Goal: Answer question/provide support: Share knowledge or assist other users

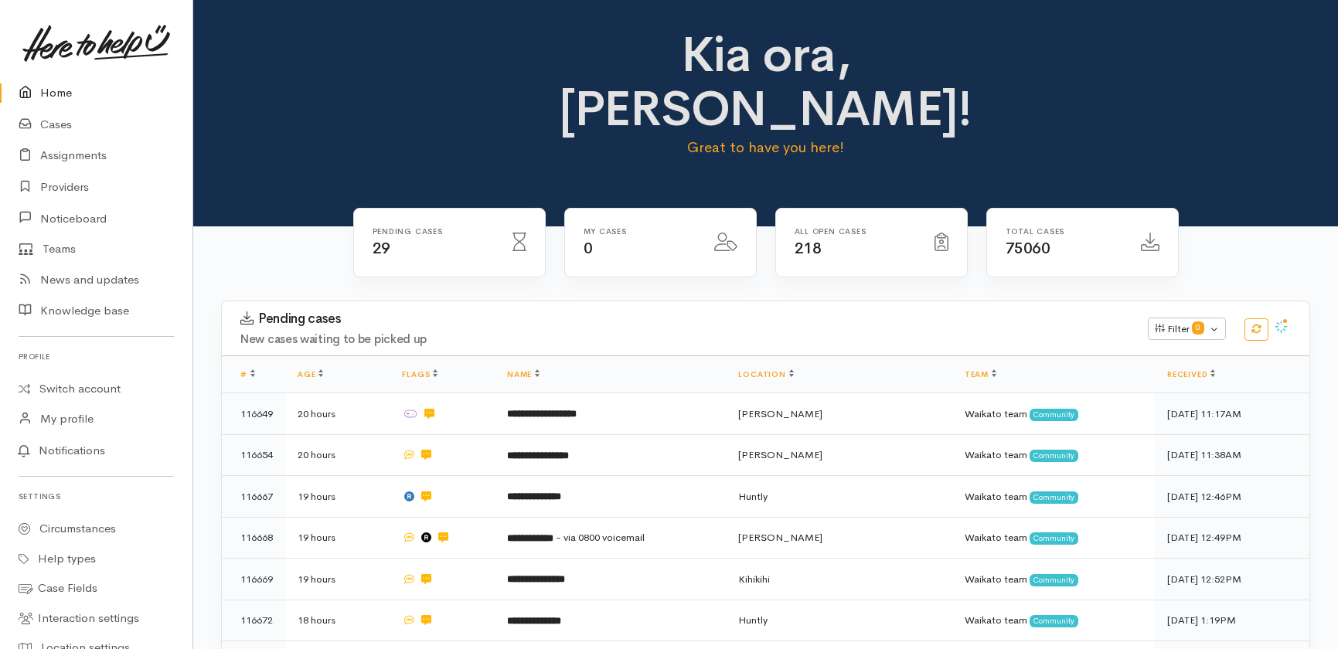
click at [47, 121] on link "Cases" at bounding box center [96, 125] width 193 height 32
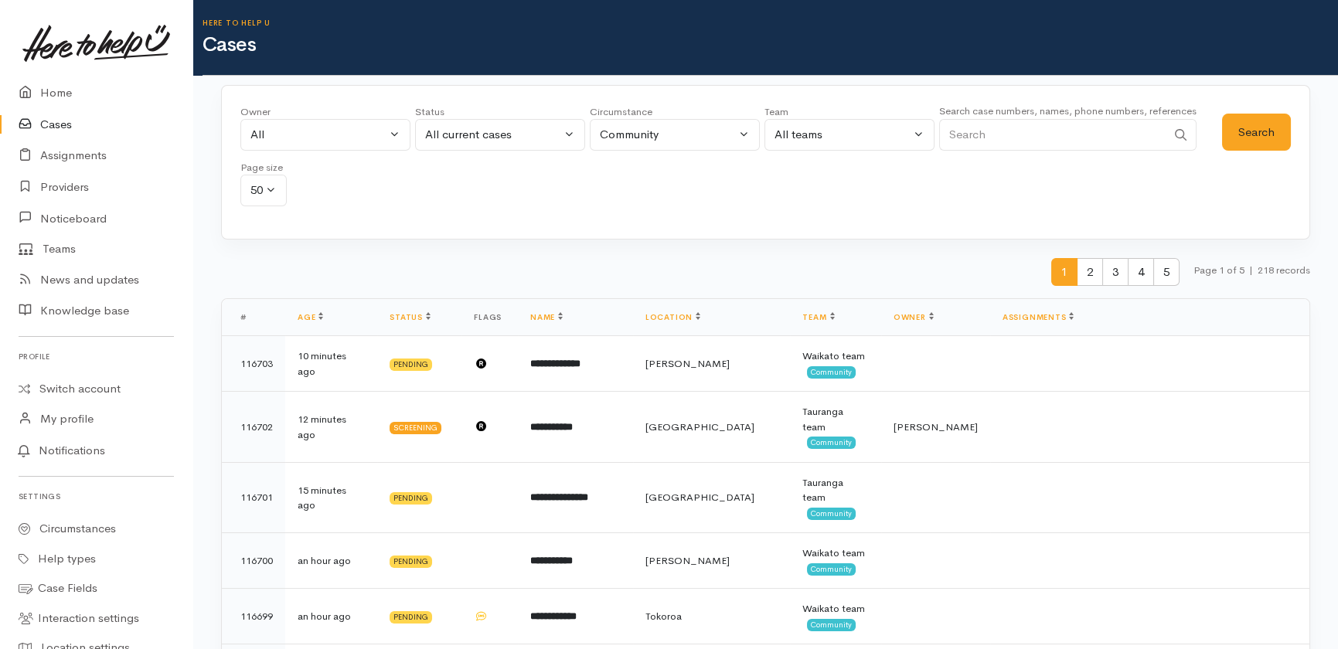
click at [1011, 125] on input "Search" at bounding box center [1052, 135] width 227 height 32
type input "116030"
click at [1267, 131] on button "Search" at bounding box center [1256, 133] width 69 height 38
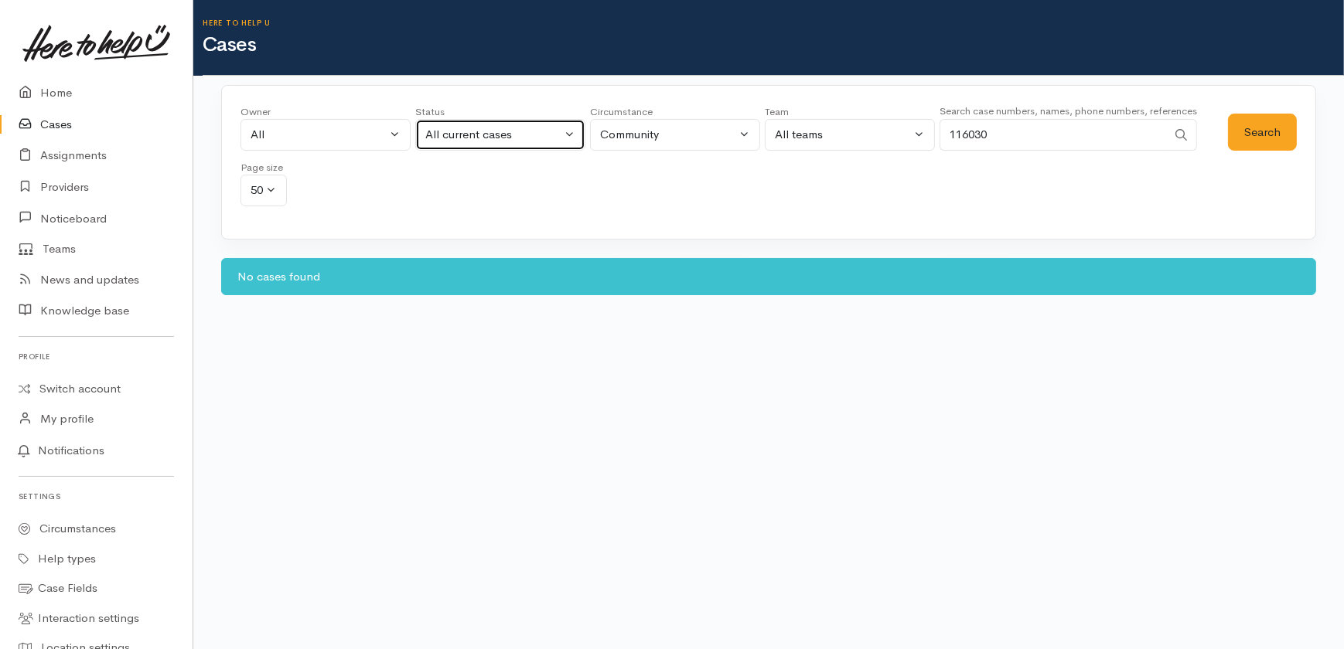
click at [482, 128] on div "All current cases" at bounding box center [493, 135] width 136 height 18
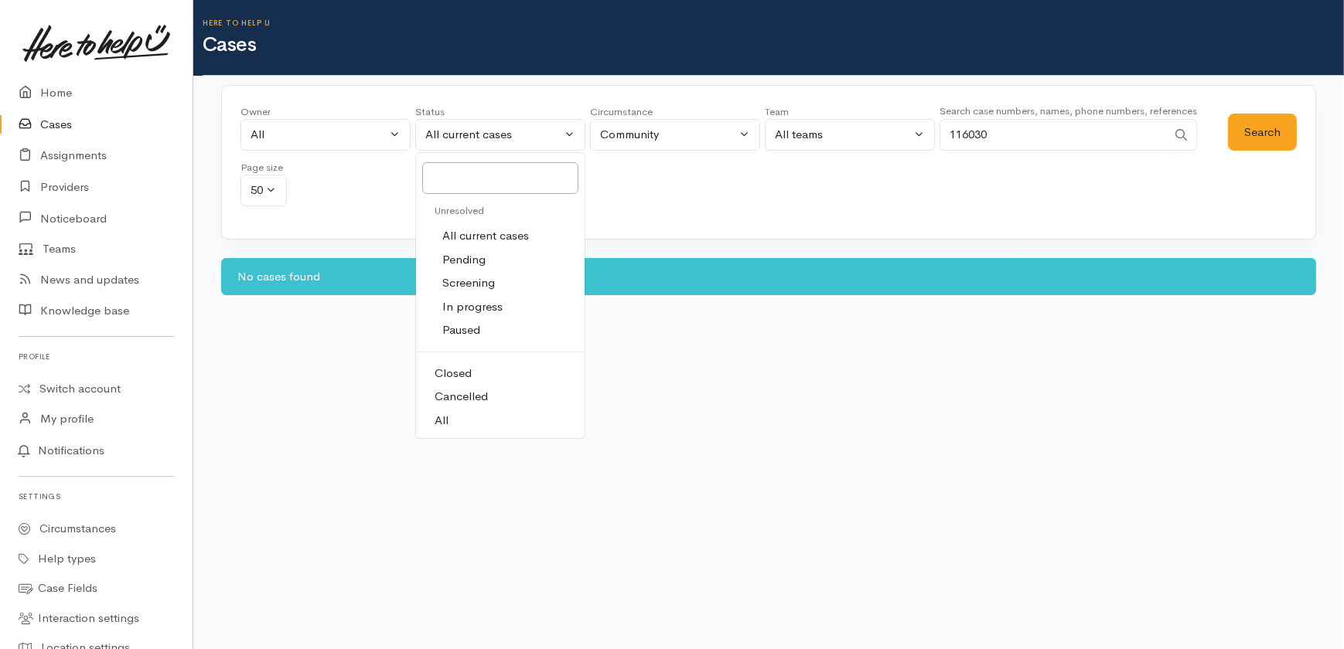
click at [445, 424] on span "All" at bounding box center [442, 421] width 14 height 18
select select "All"
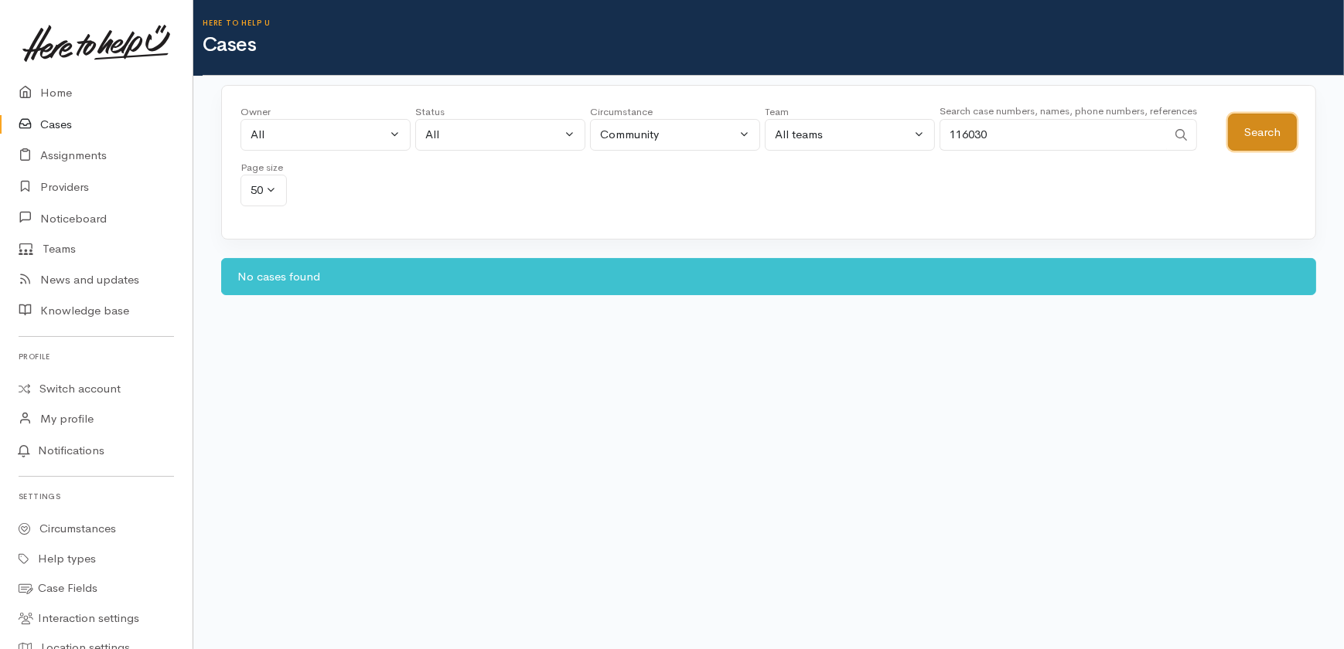
click at [1266, 135] on button "Search" at bounding box center [1262, 133] width 69 height 38
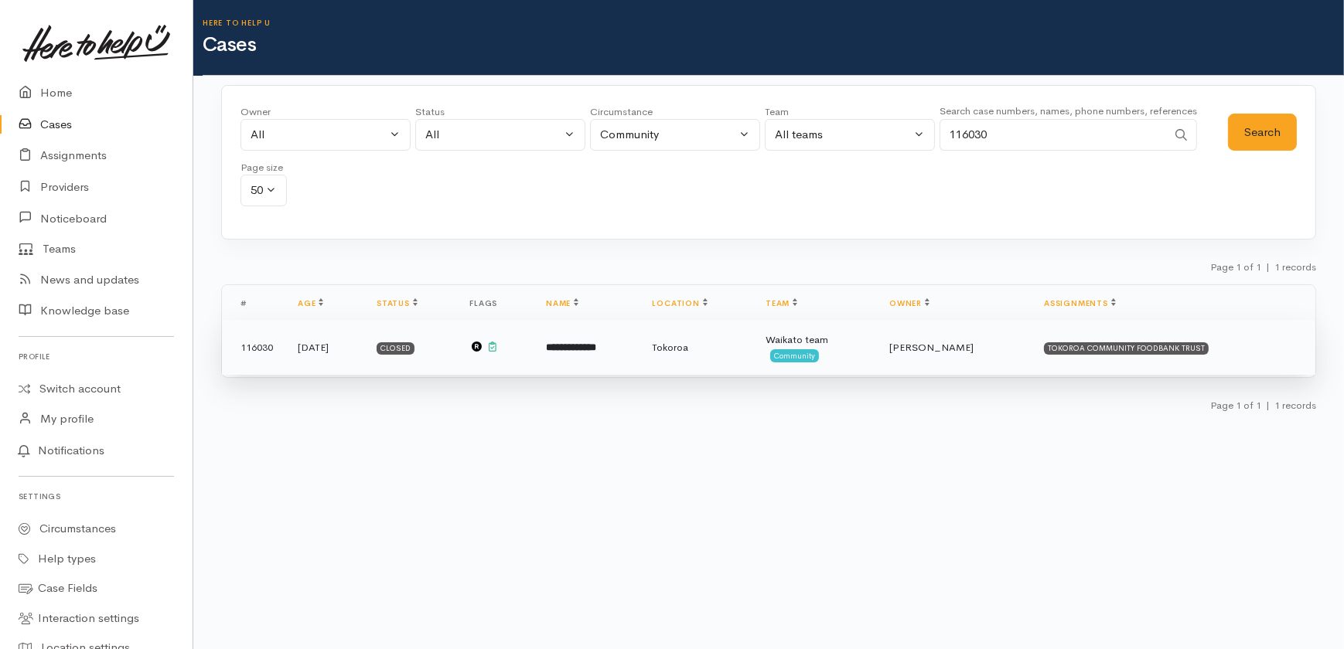
click at [603, 338] on td "**********" at bounding box center [587, 348] width 106 height 56
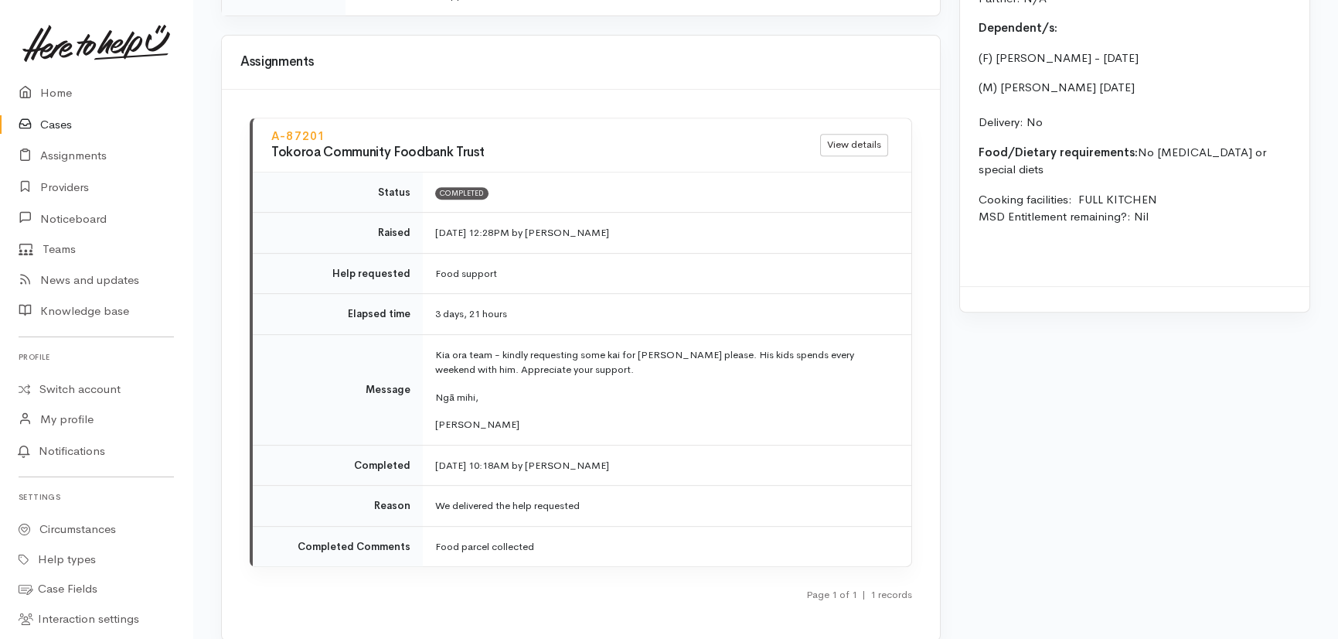
scroll to position [1819, 0]
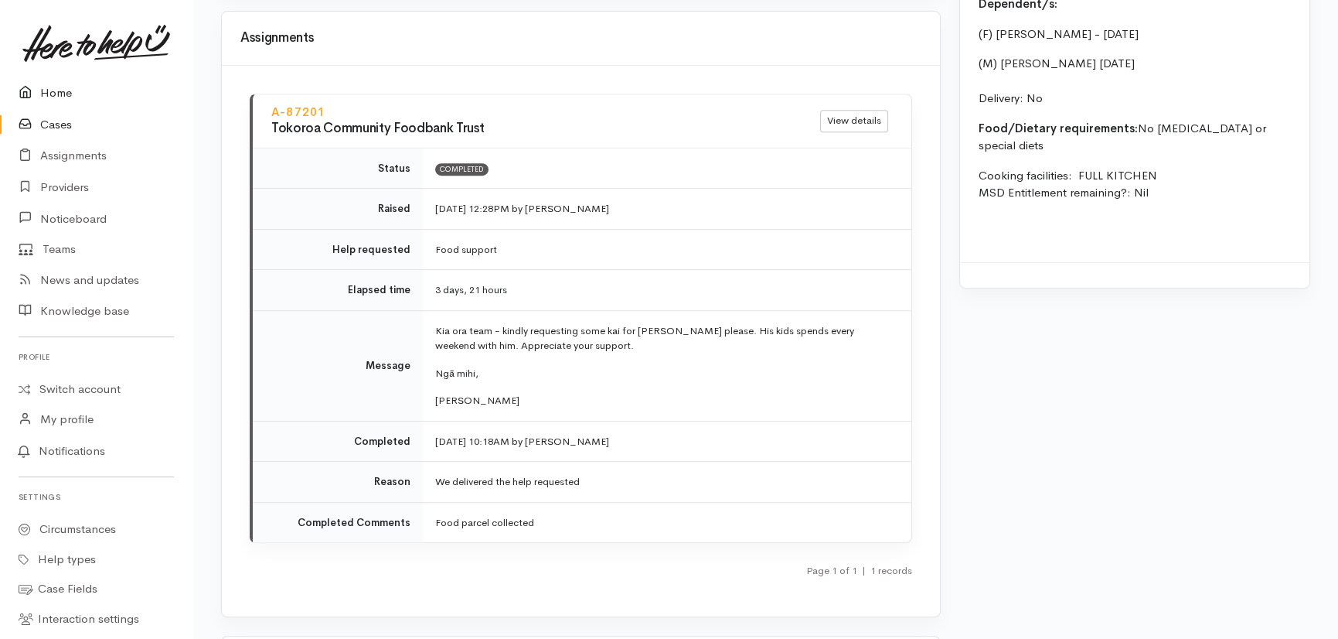
click at [49, 93] on link "Home" at bounding box center [96, 93] width 193 height 32
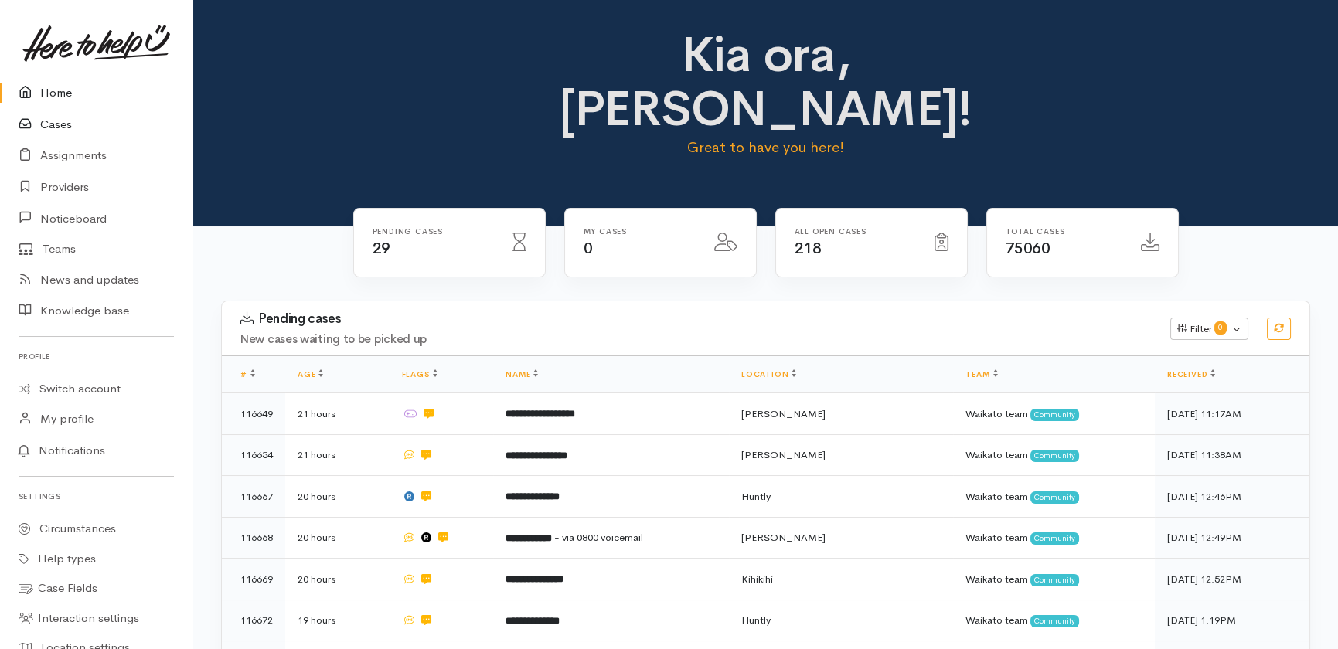
click at [64, 123] on link "Cases" at bounding box center [96, 125] width 193 height 32
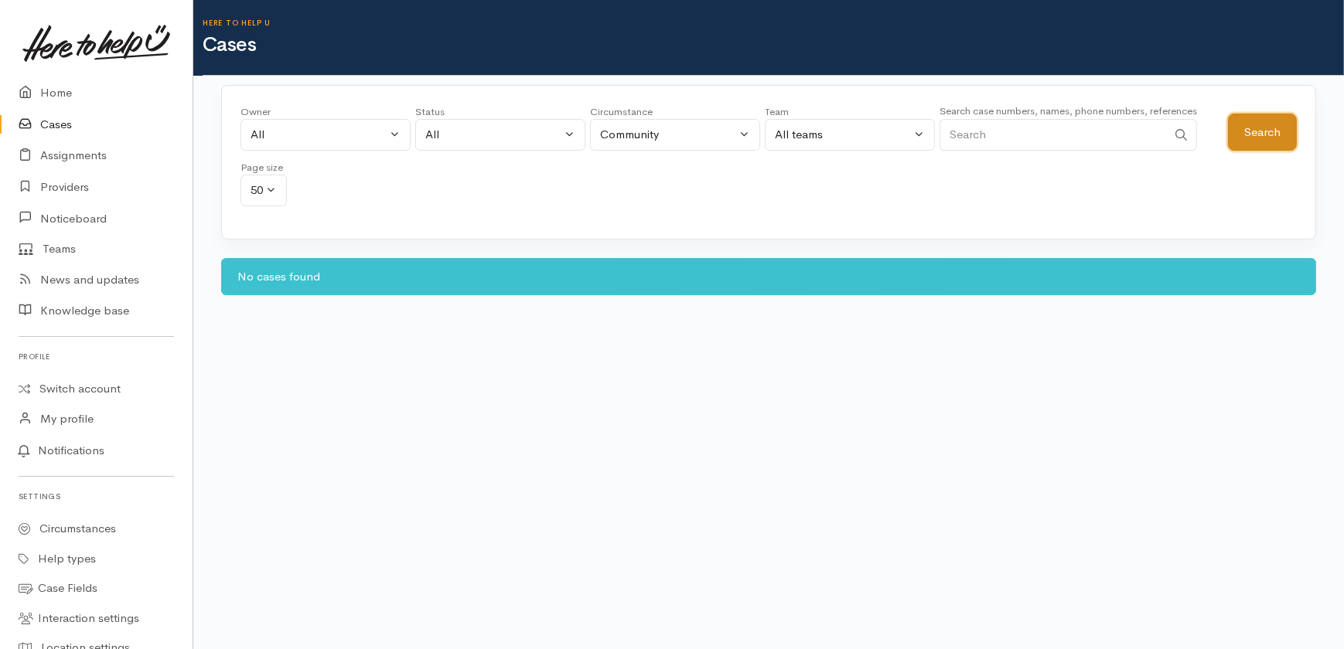
click at [1262, 135] on button "Search" at bounding box center [1262, 133] width 69 height 38
click at [486, 135] on div "All" at bounding box center [493, 135] width 136 height 18
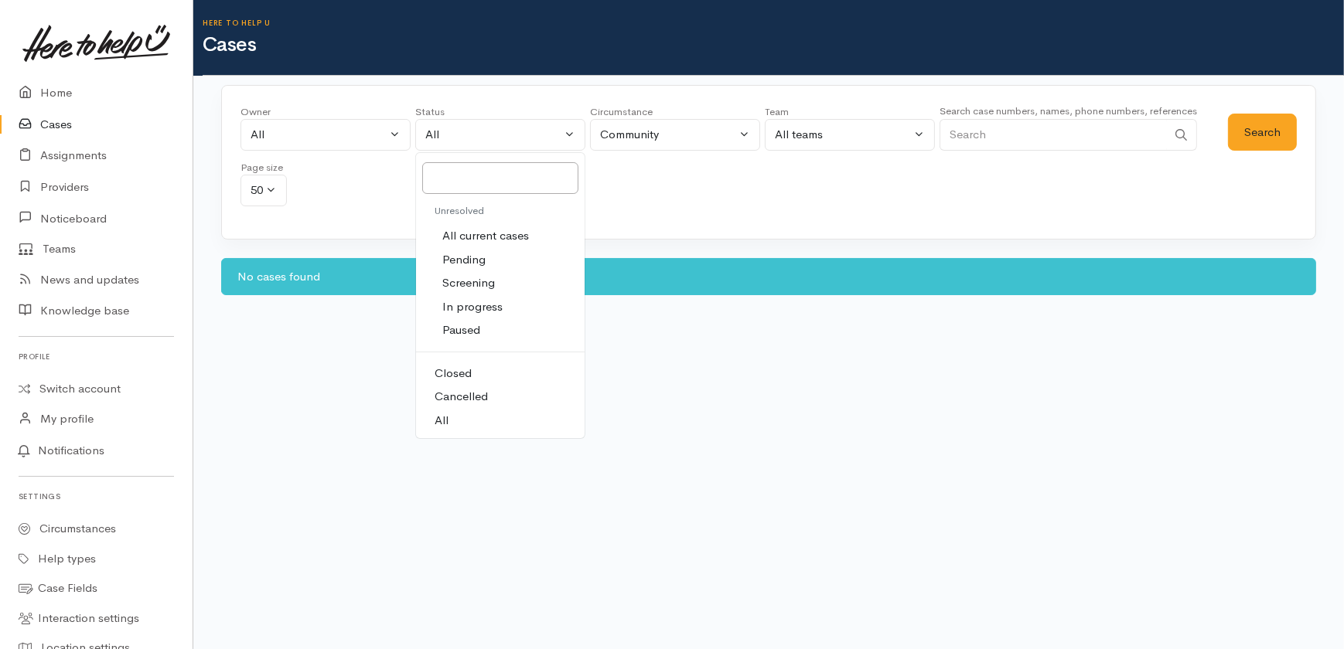
click at [754, 515] on body "Support Feedback I've got something to say" at bounding box center [672, 324] width 1344 height 649
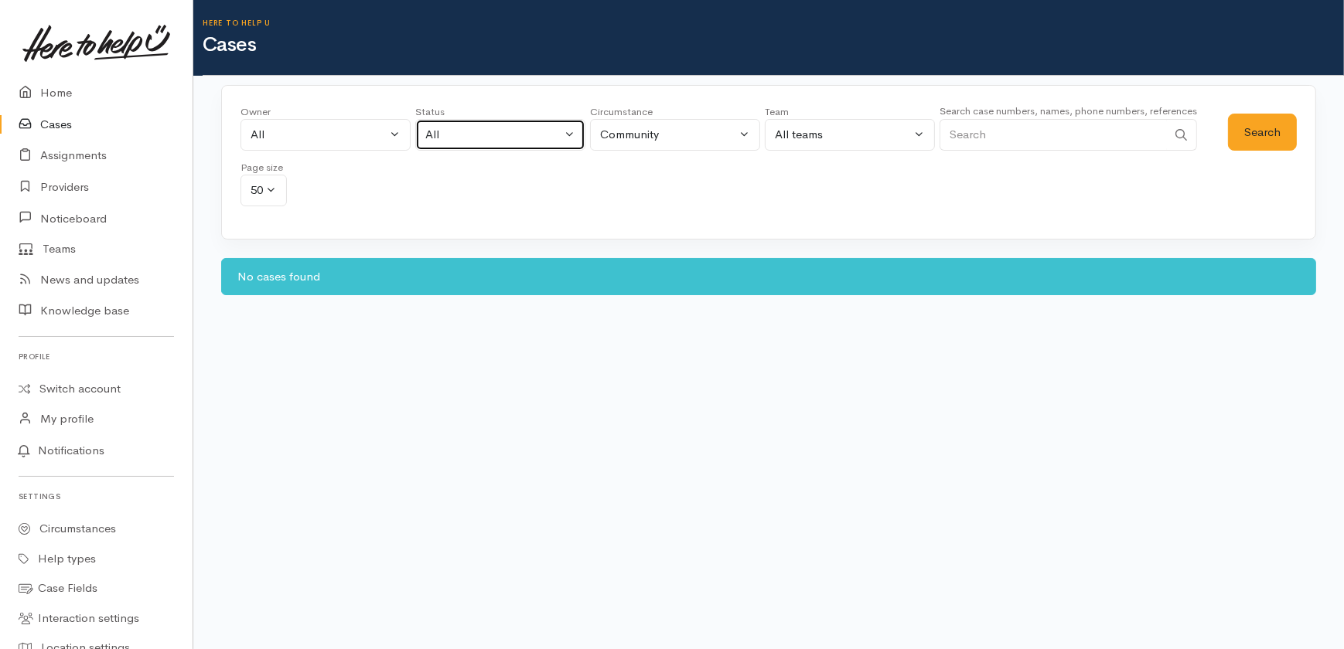
click at [480, 136] on div "All" at bounding box center [493, 135] width 136 height 18
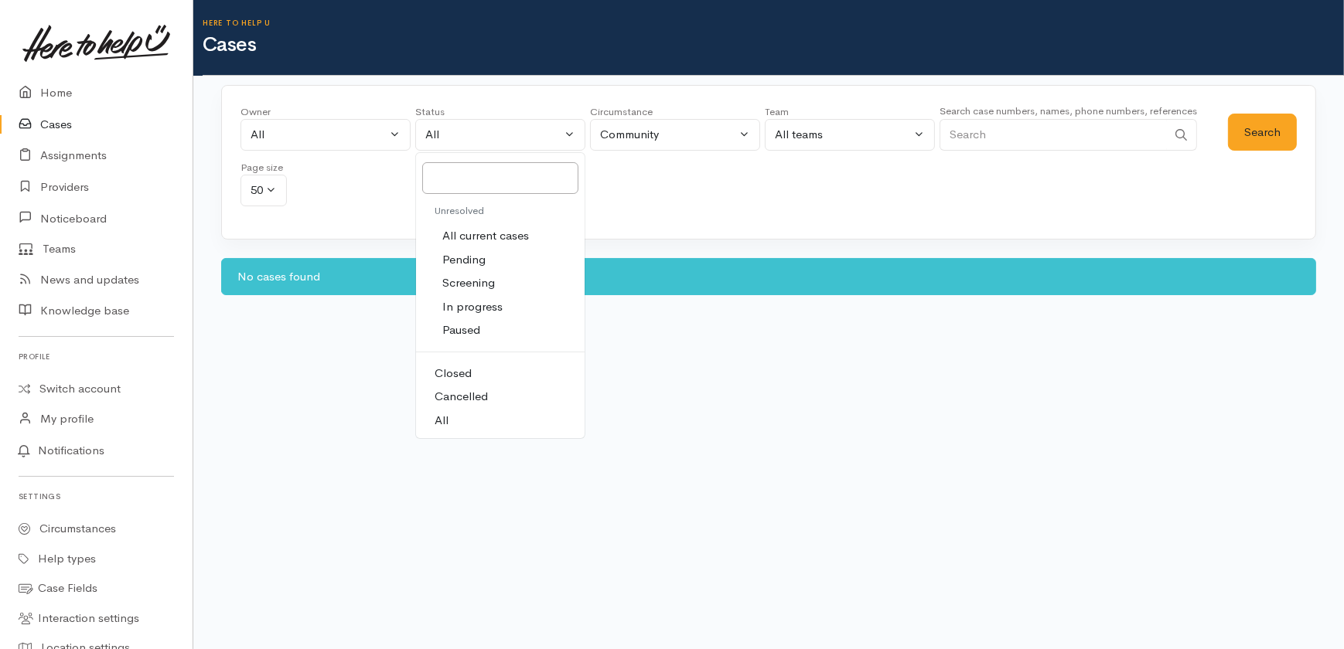
click at [508, 237] on span "All current cases" at bounding box center [485, 236] width 87 height 18
select select "Unresolved"
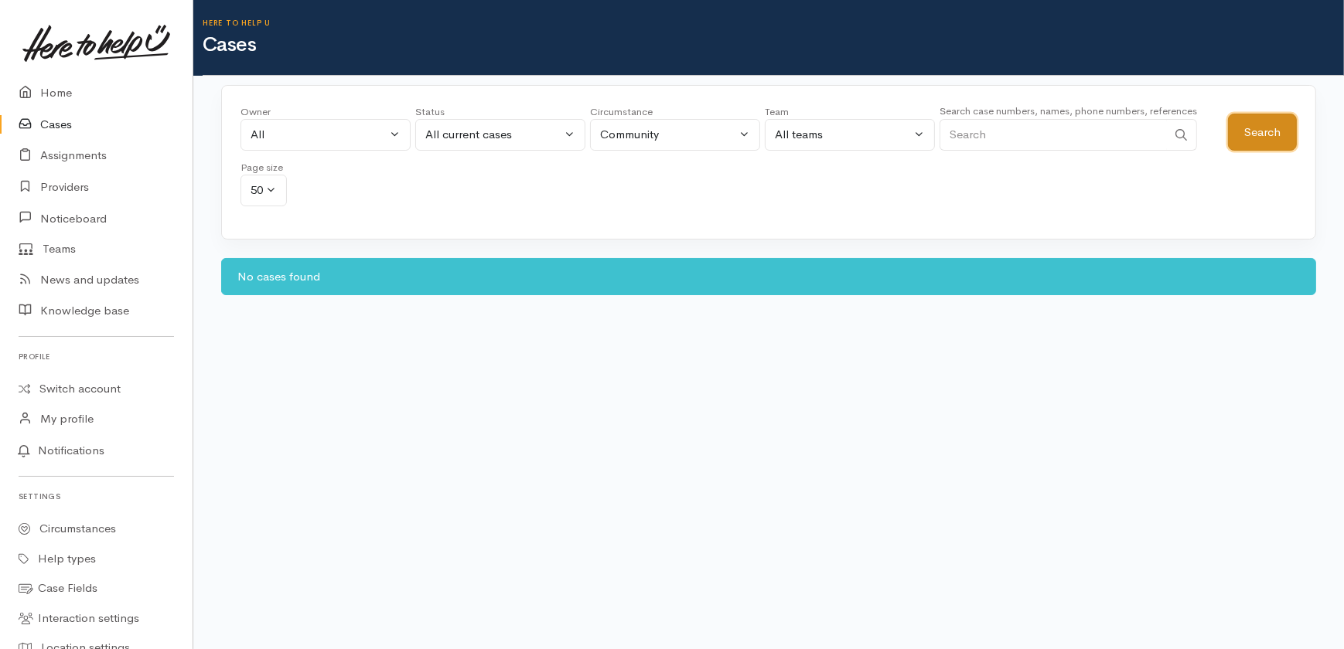
click at [1255, 126] on button "Search" at bounding box center [1262, 133] width 69 height 38
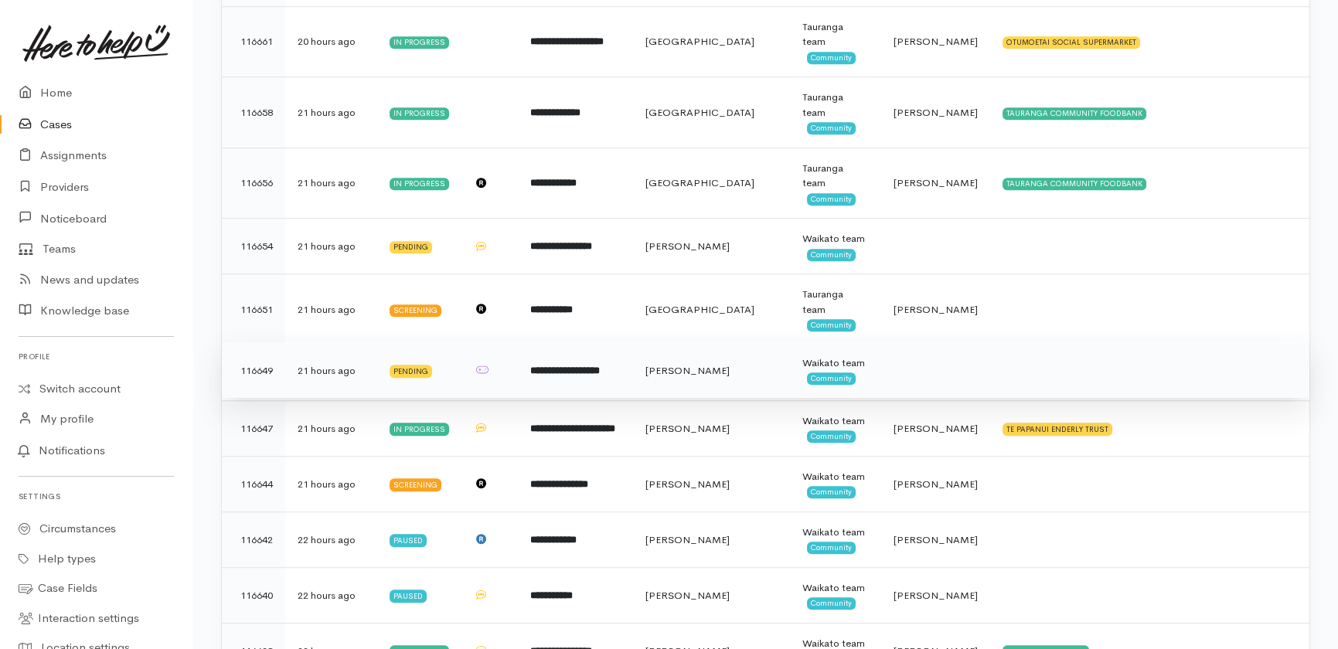
scroll to position [2855, 0]
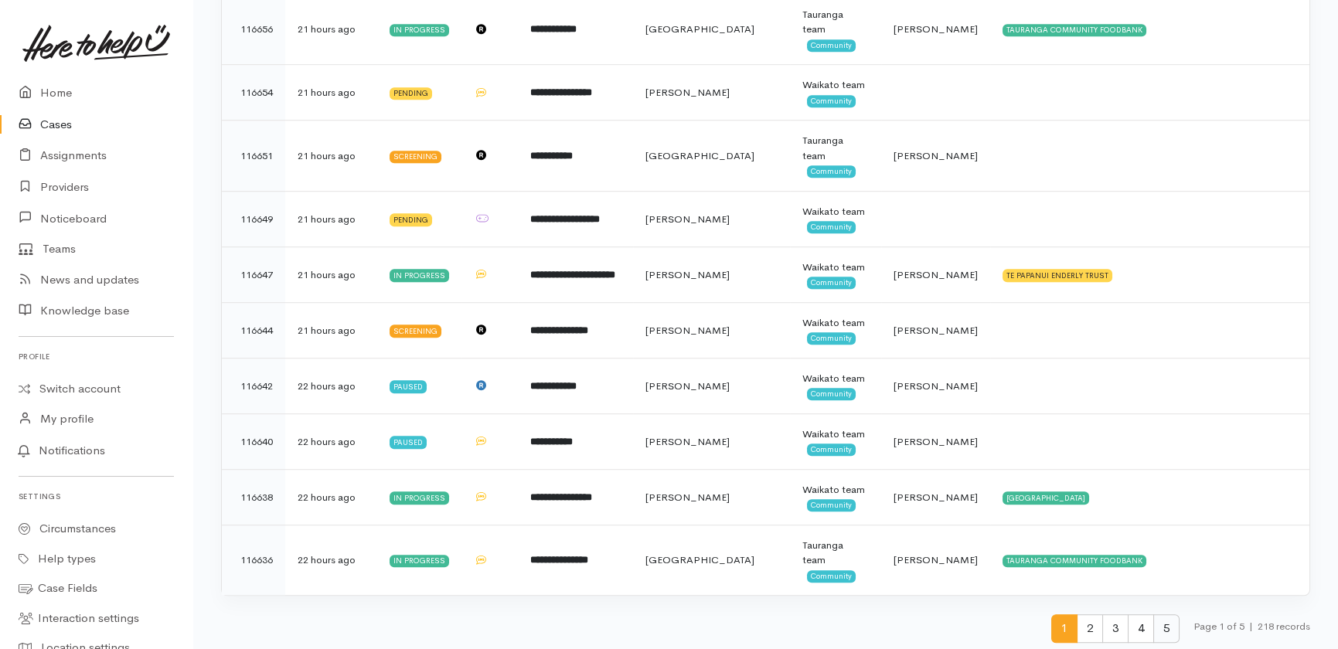
click at [1161, 626] on span "5" at bounding box center [1167, 629] width 26 height 29
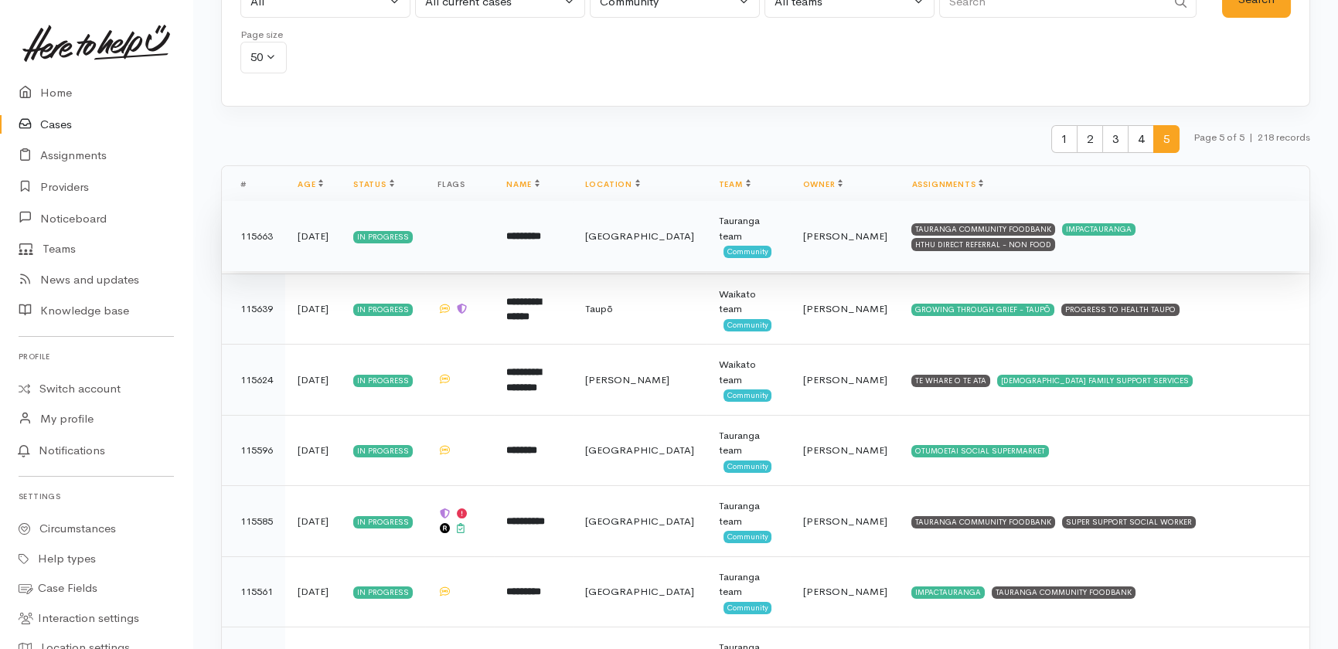
scroll to position [0, 0]
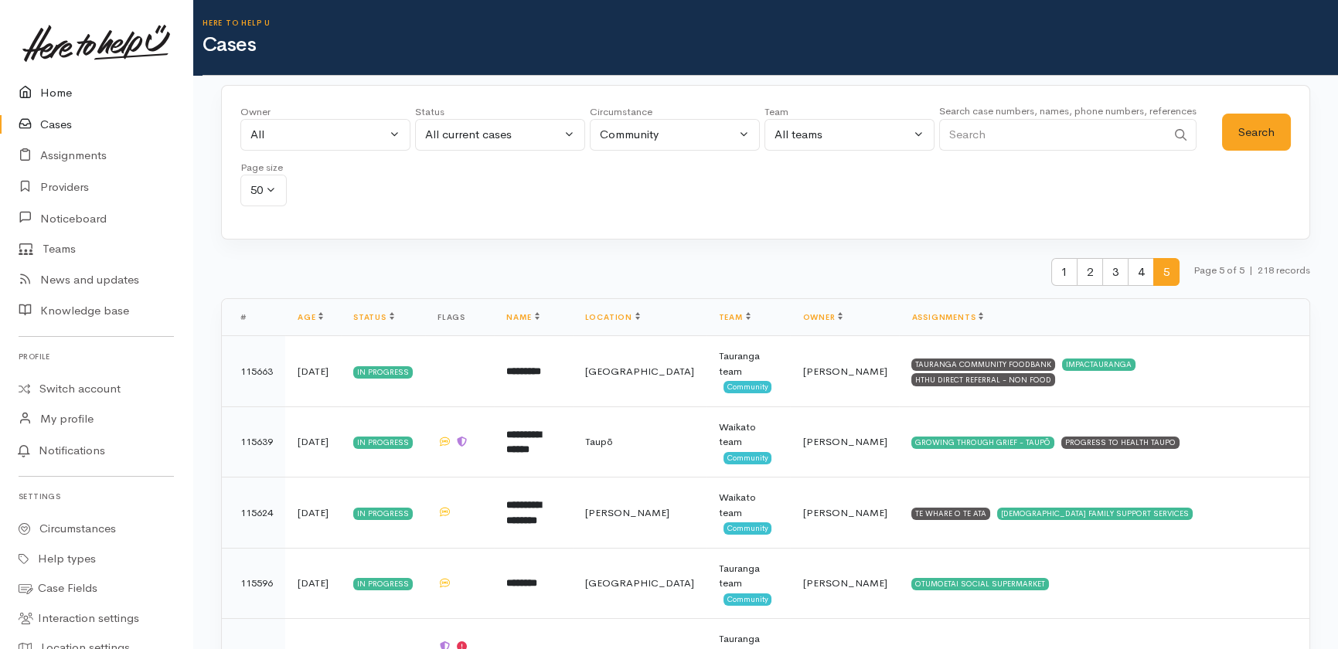
click at [46, 87] on link "Home" at bounding box center [96, 93] width 193 height 32
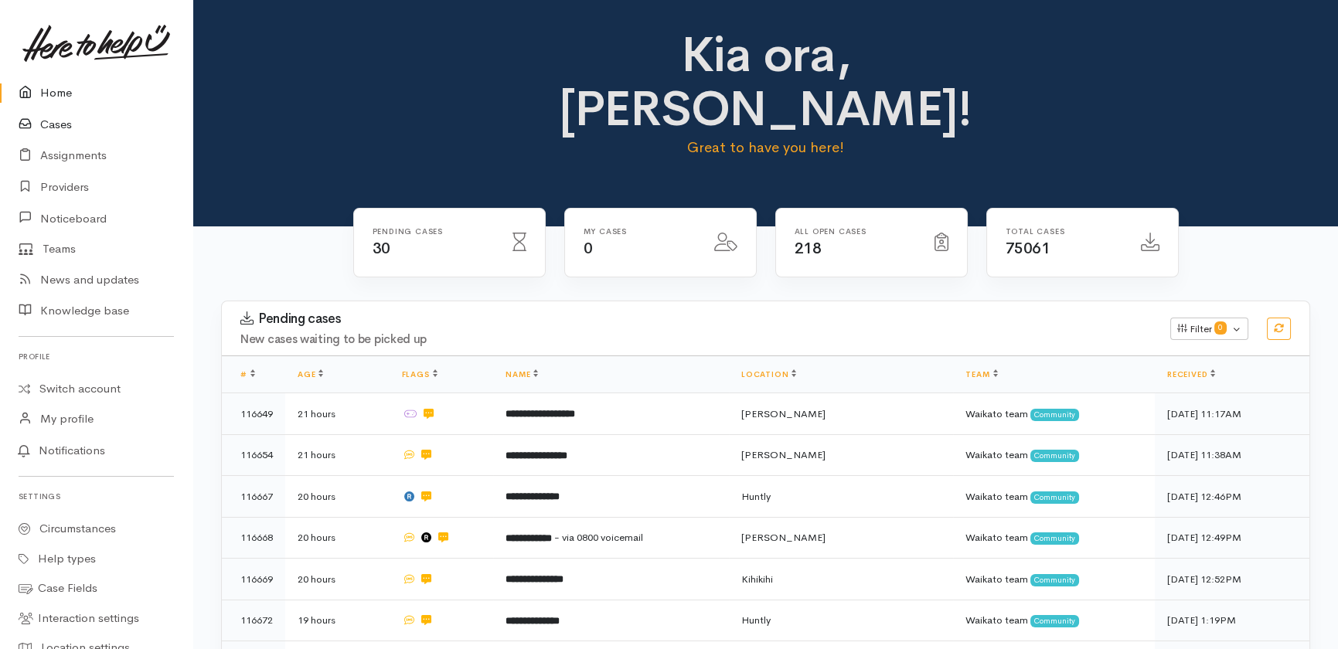
click at [36, 114] on link "Cases" at bounding box center [96, 125] width 193 height 32
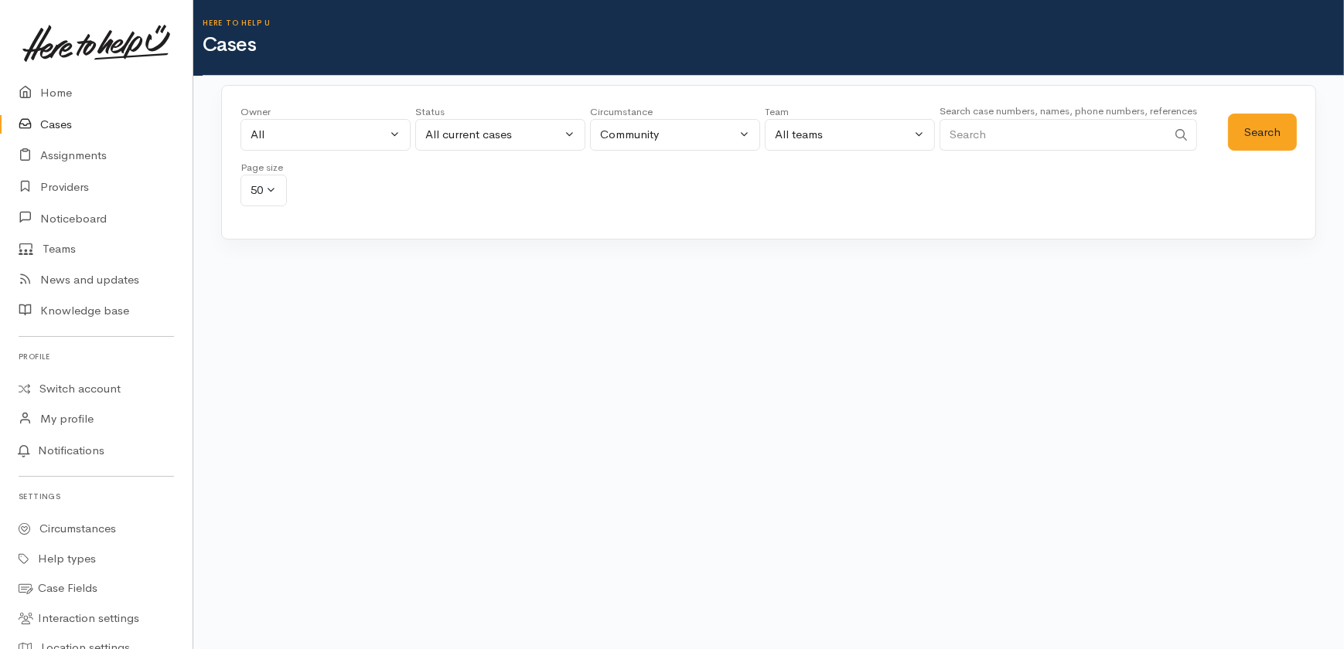
click at [1018, 119] on input "Search" at bounding box center [1052, 135] width 227 height 32
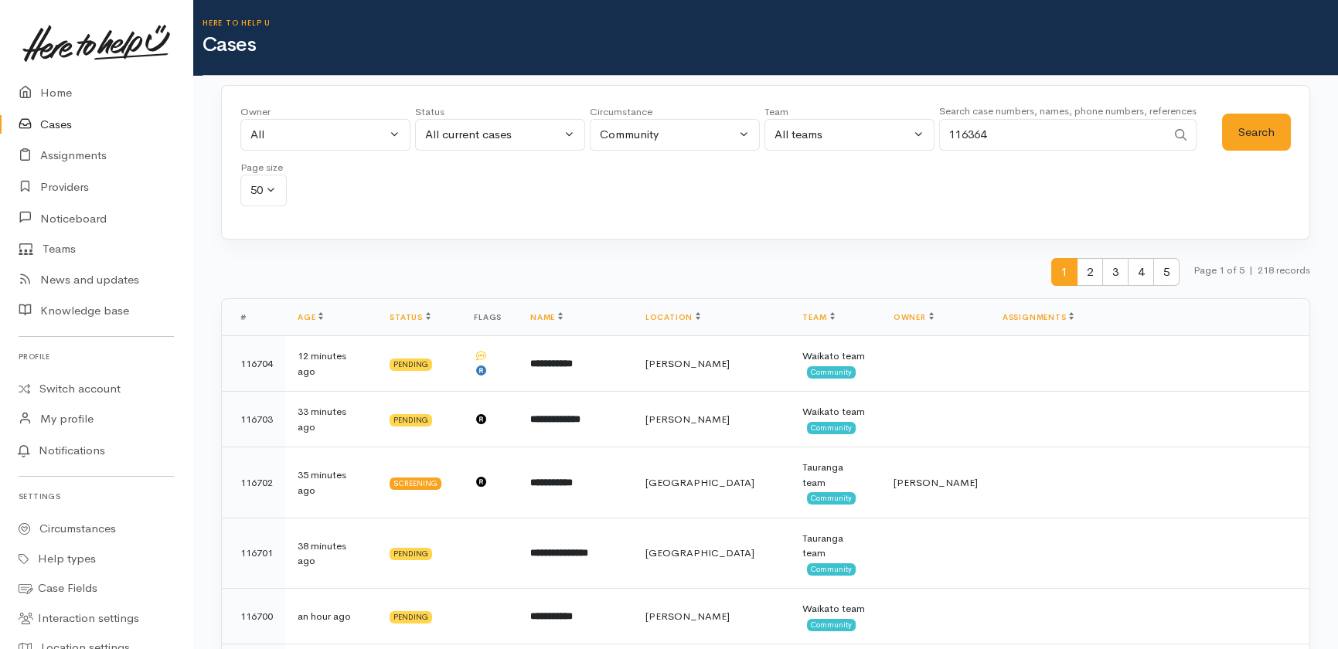
type input "116364"
click at [515, 133] on div "All current cases" at bounding box center [493, 135] width 136 height 18
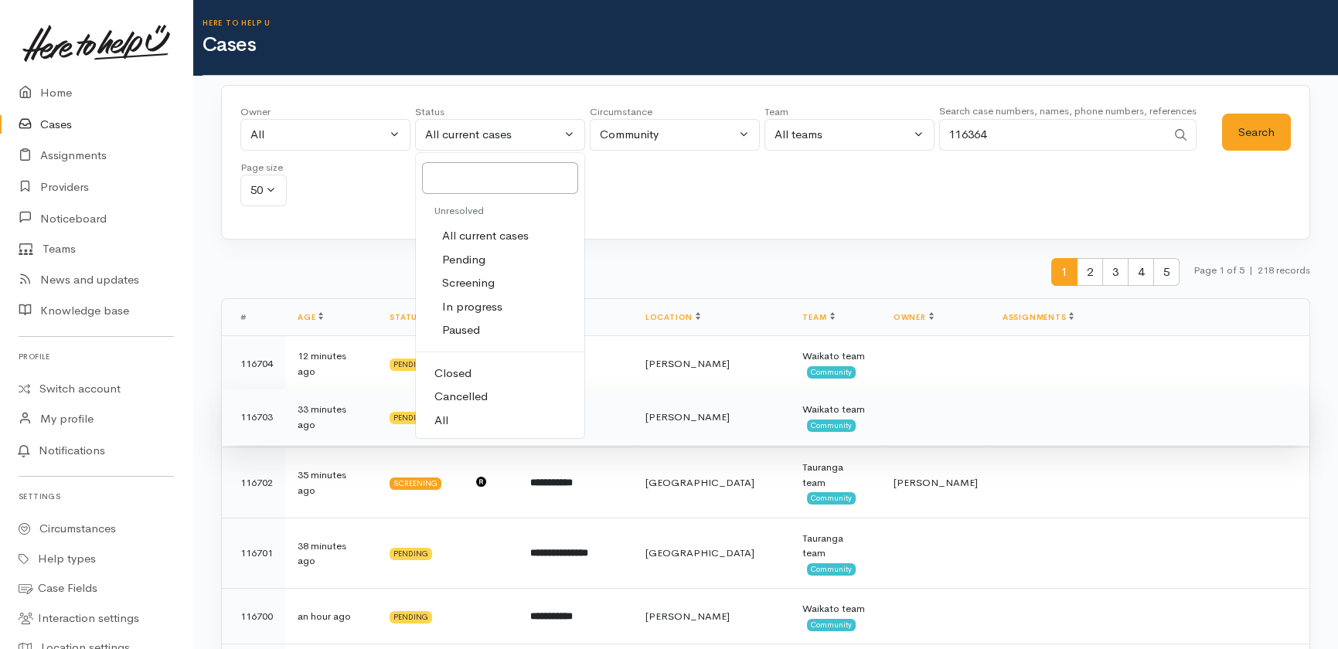
click at [445, 423] on span "All" at bounding box center [442, 421] width 14 height 18
select select "All"
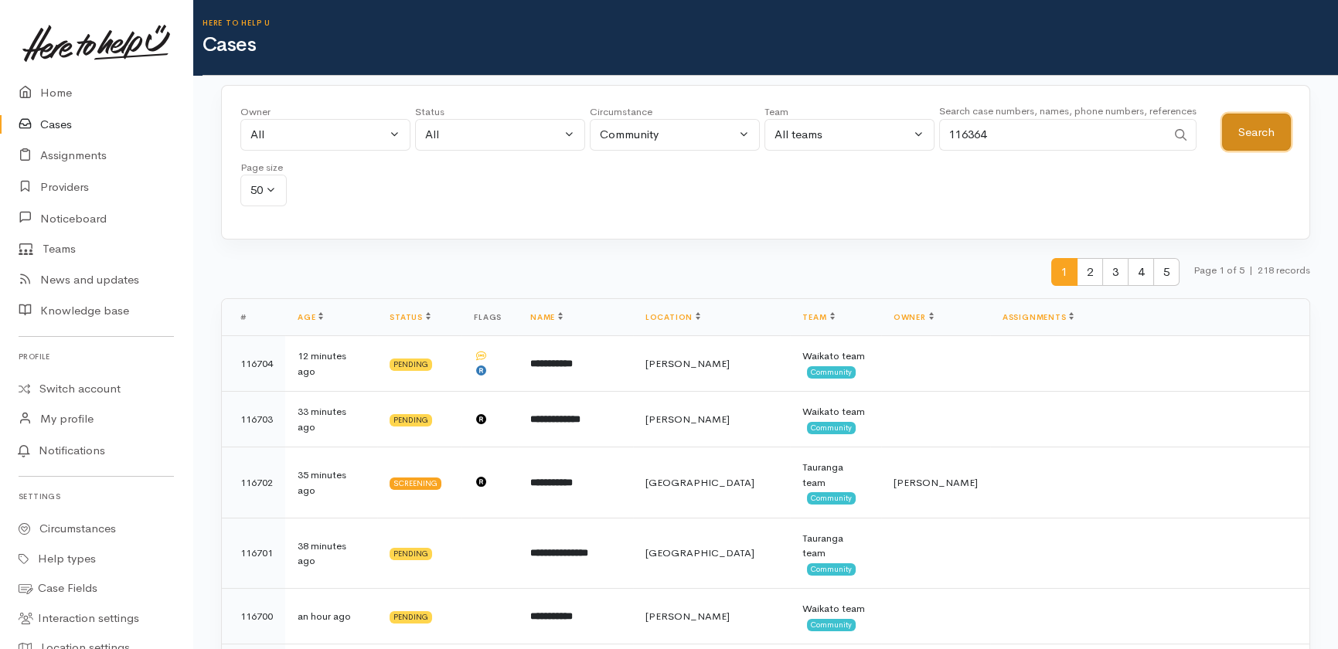
click at [1252, 128] on button "Search" at bounding box center [1256, 133] width 69 height 38
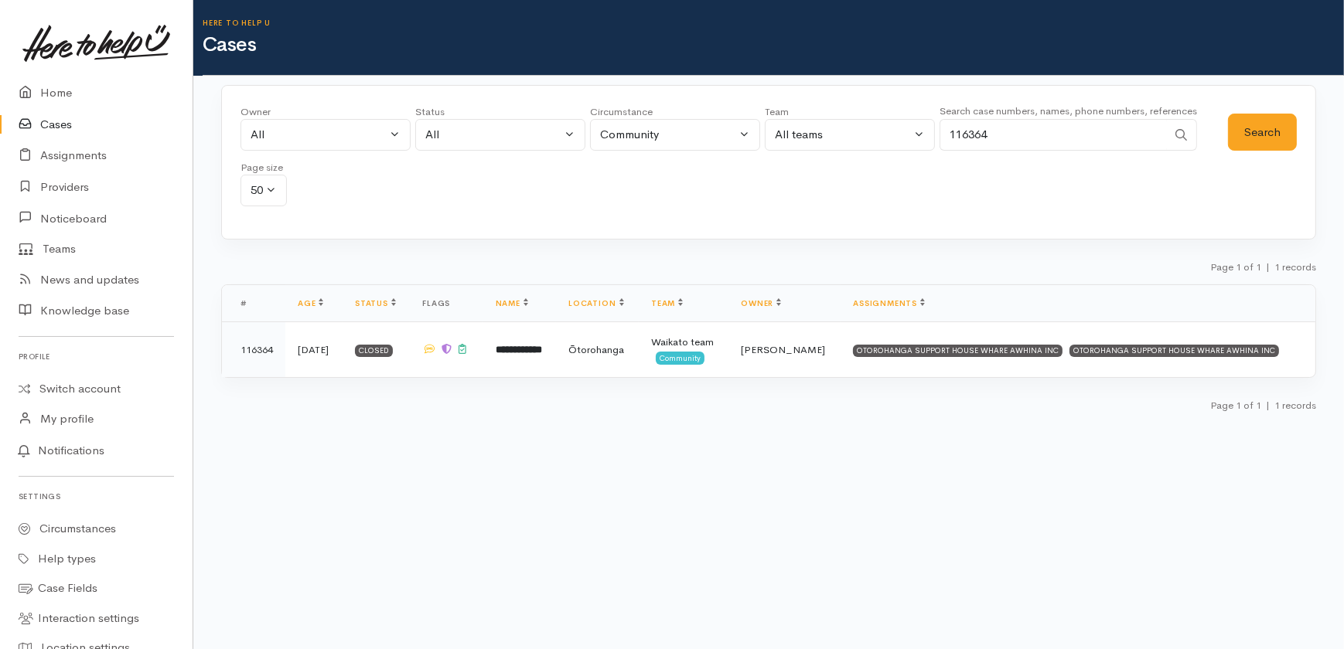
click at [1013, 127] on input "116364" at bounding box center [1052, 135] width 227 height 32
type input "116030"
click at [1245, 124] on button "Search" at bounding box center [1262, 133] width 69 height 38
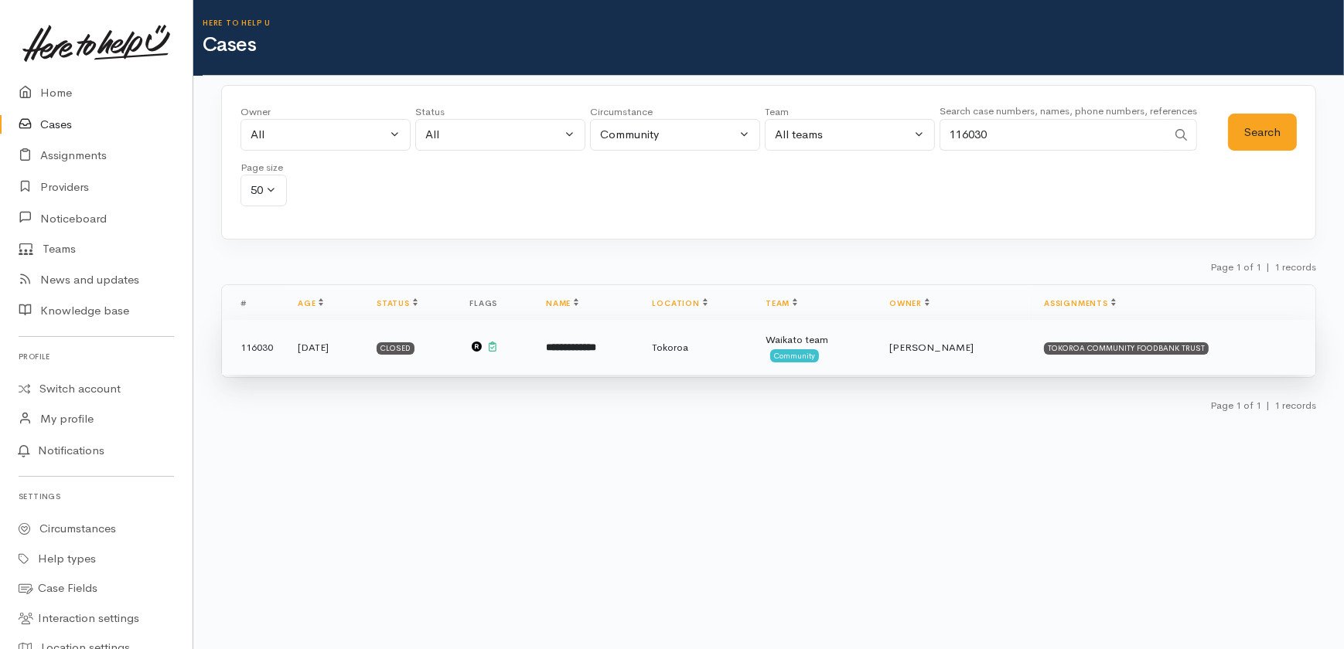
click at [596, 347] on b "**********" at bounding box center [571, 348] width 50 height 10
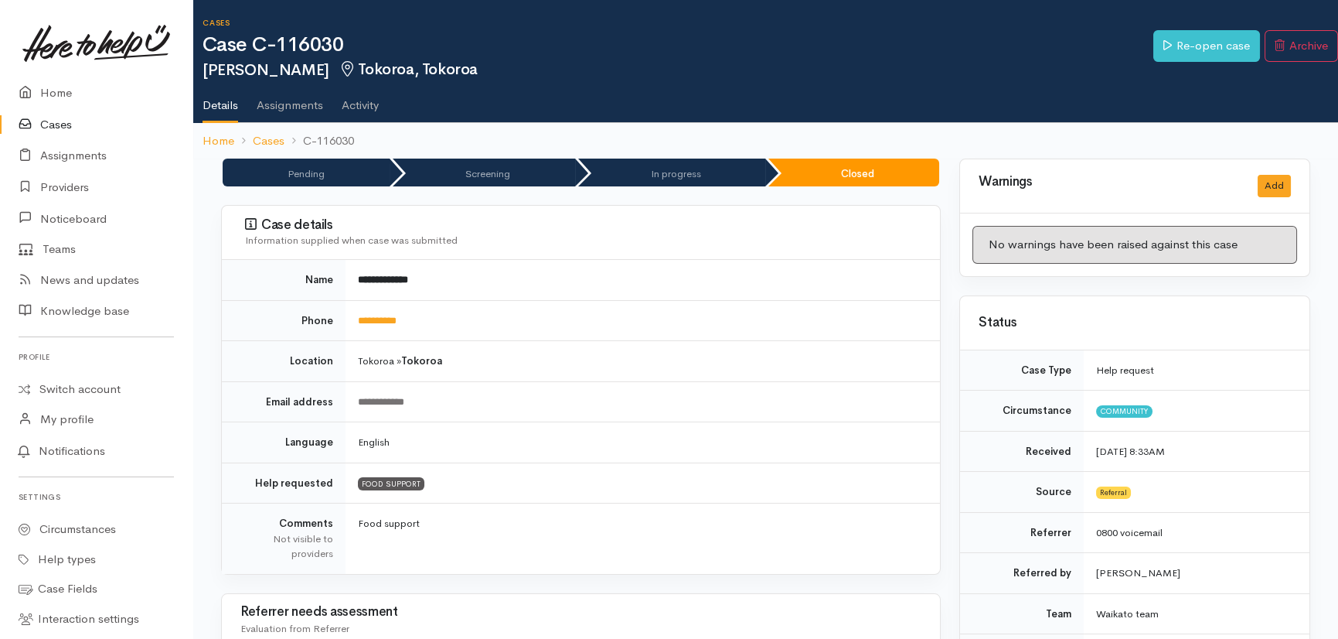
click at [364, 107] on link "Activity" at bounding box center [360, 99] width 37 height 43
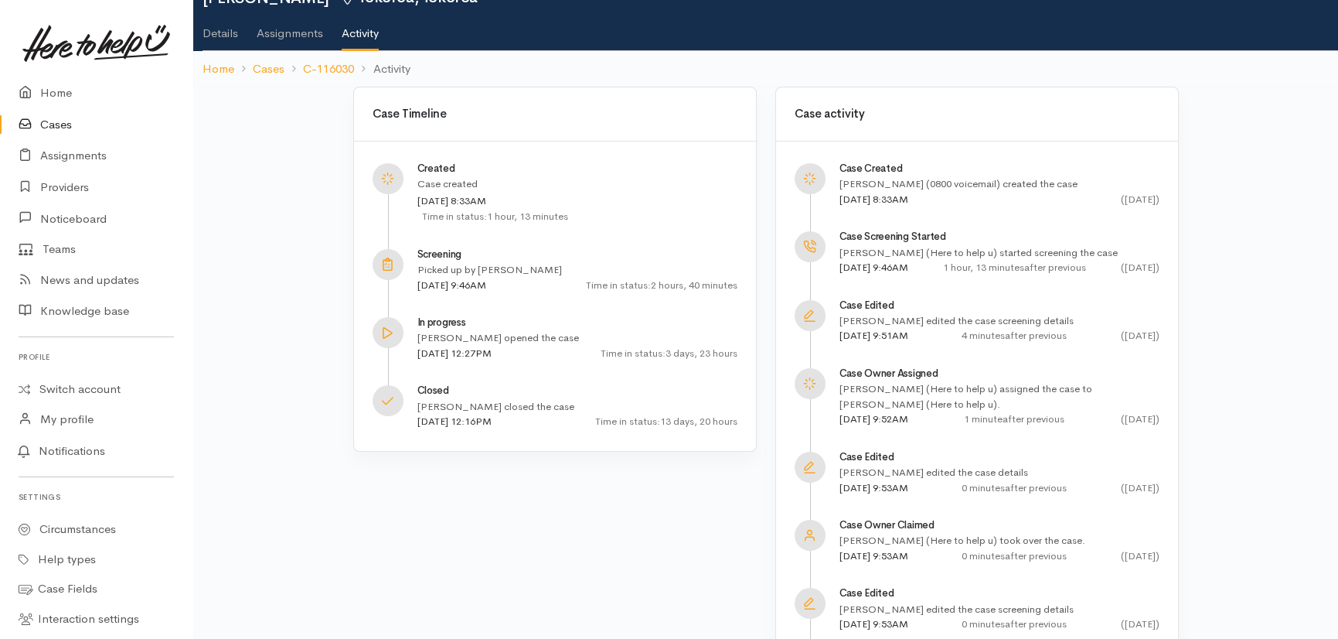
scroll to position [72, 0]
click at [58, 88] on link "Home" at bounding box center [96, 93] width 193 height 32
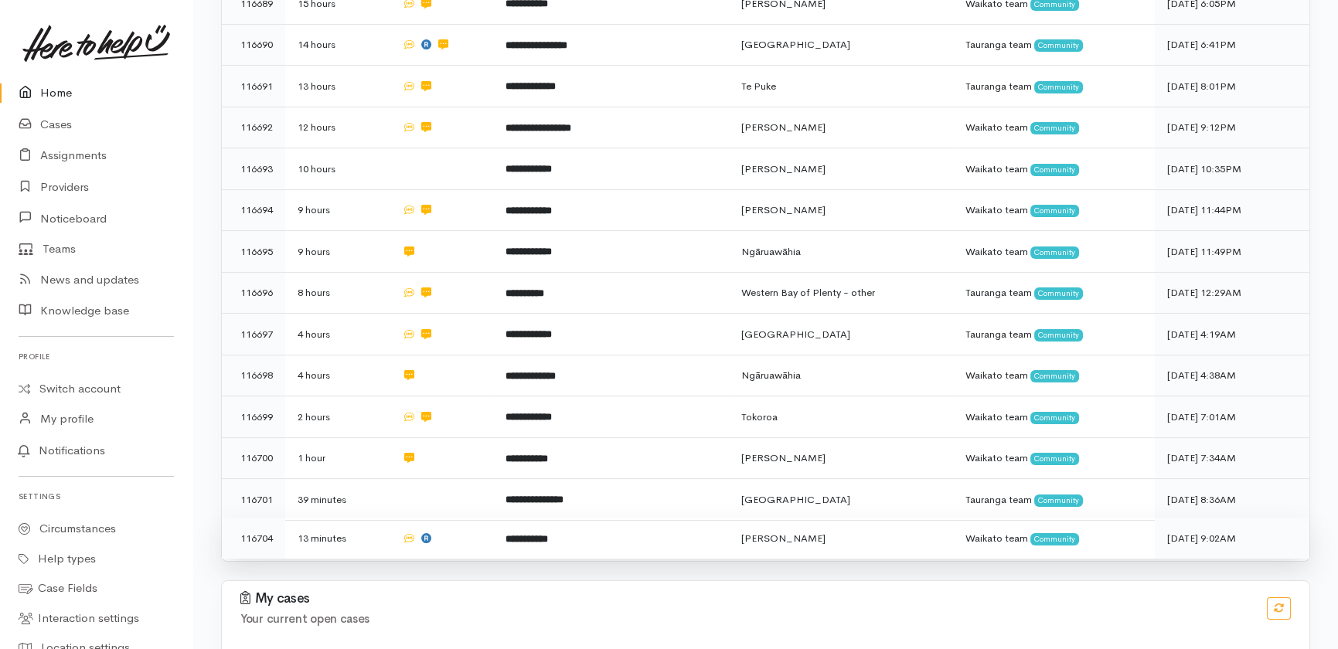
scroll to position [1090, 0]
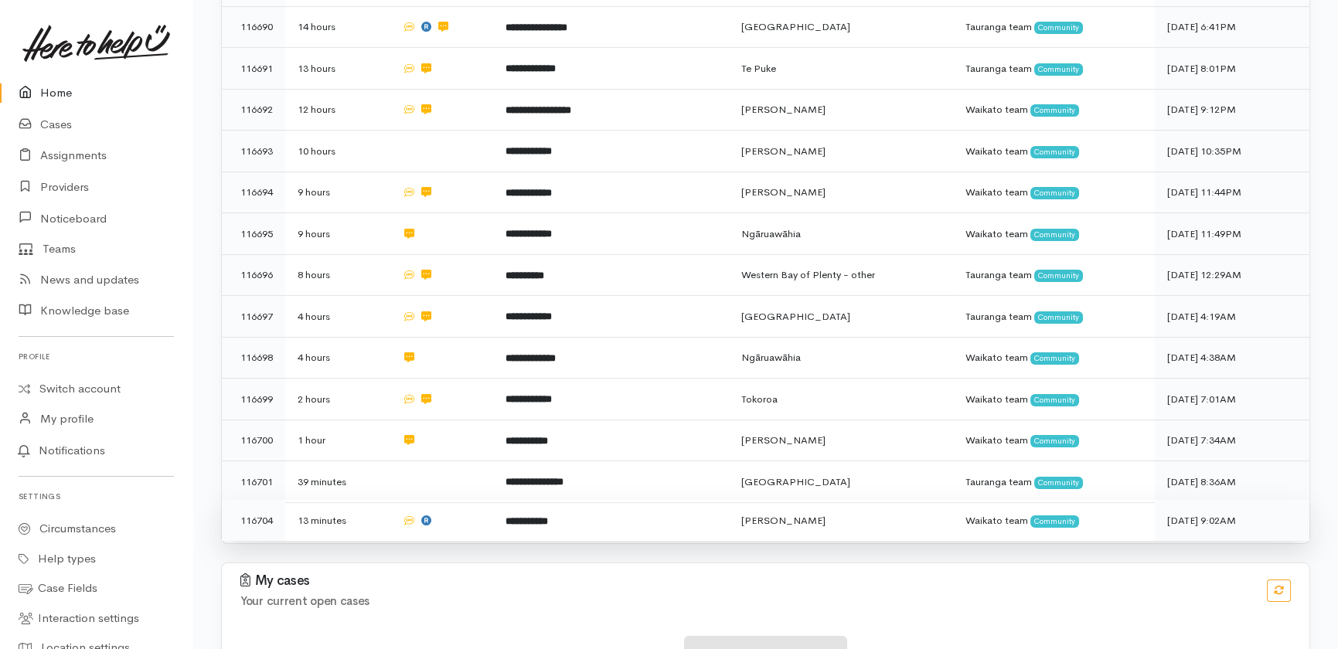
click at [667, 500] on td "**********" at bounding box center [611, 520] width 236 height 41
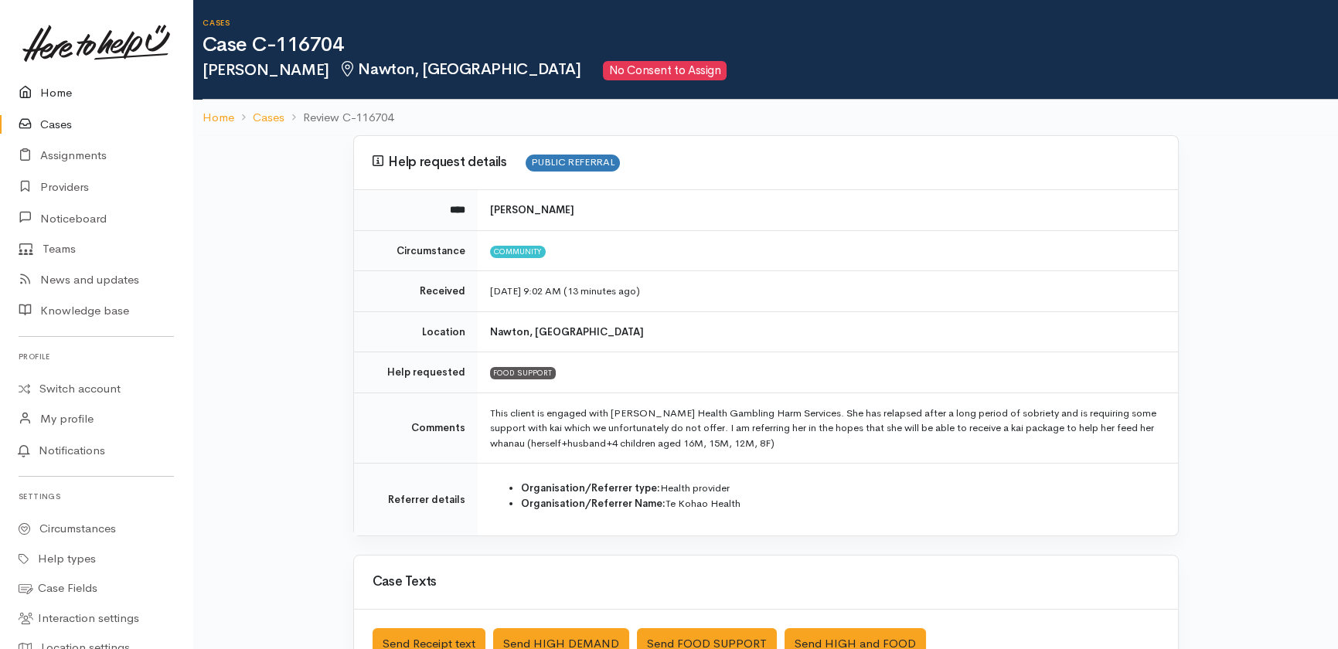
click at [51, 85] on link "Home" at bounding box center [96, 93] width 193 height 32
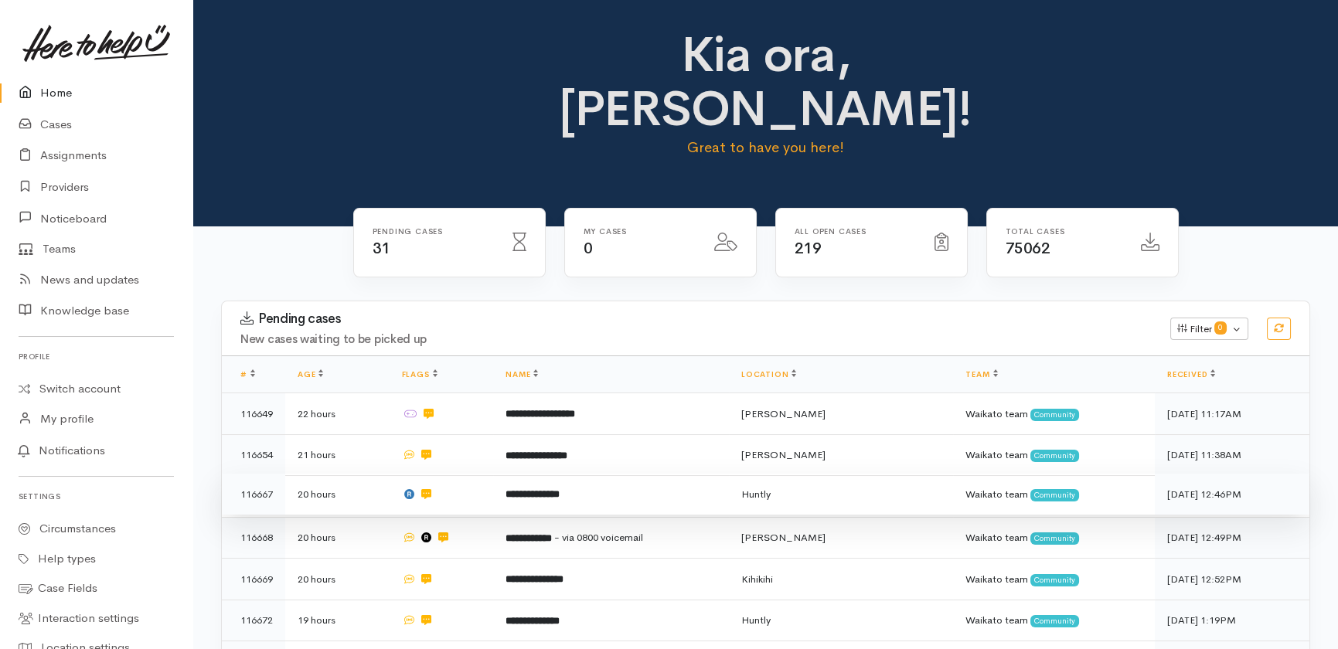
click at [526, 474] on td "**********" at bounding box center [611, 495] width 236 height 42
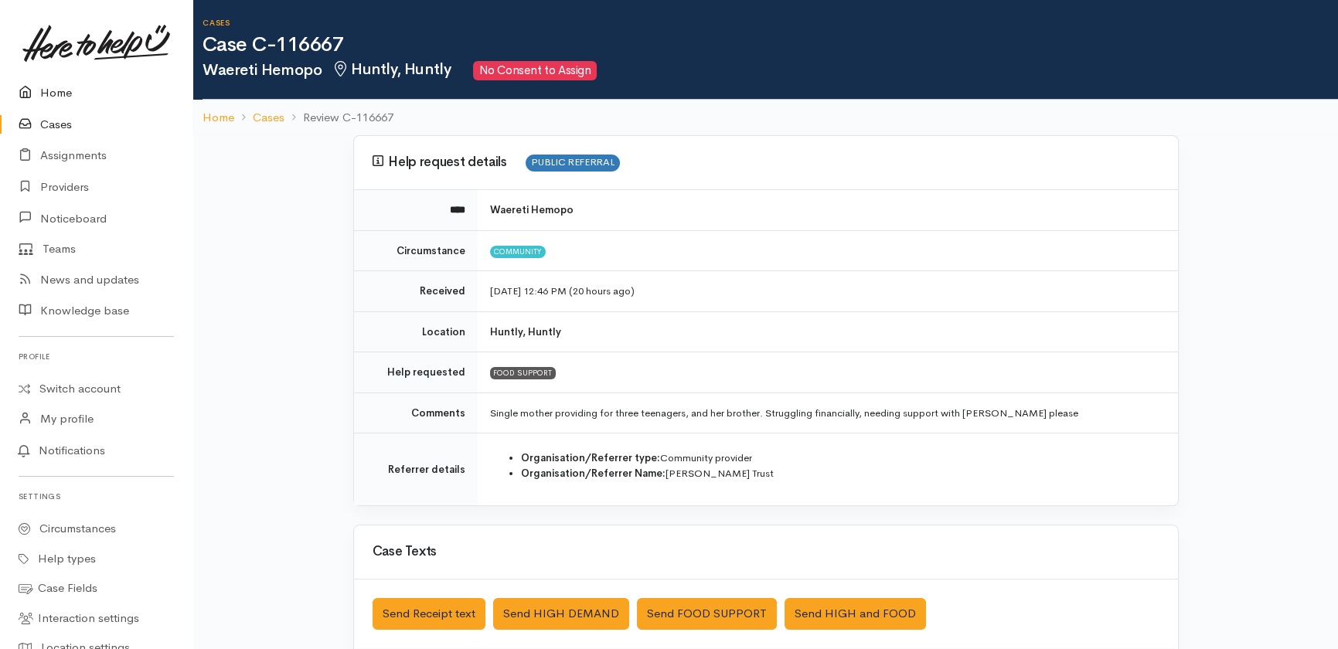
click at [59, 97] on link "Home" at bounding box center [96, 93] width 193 height 32
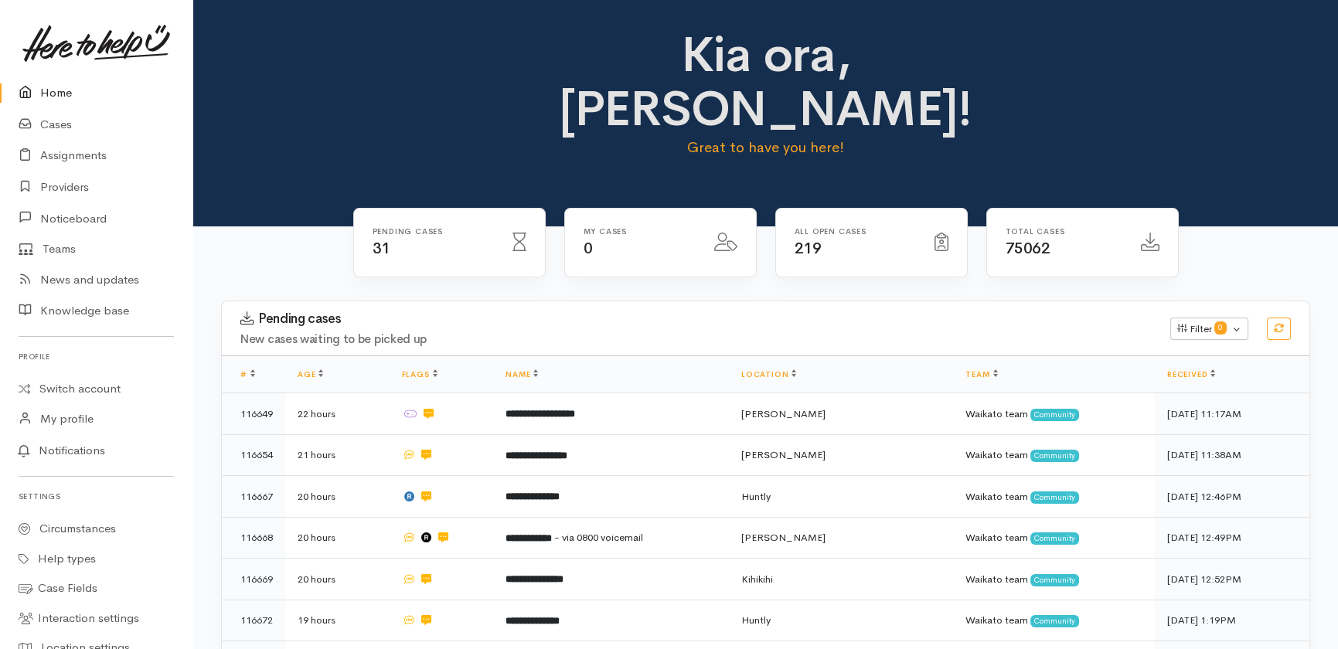
click at [60, 99] on link "Home" at bounding box center [96, 93] width 193 height 32
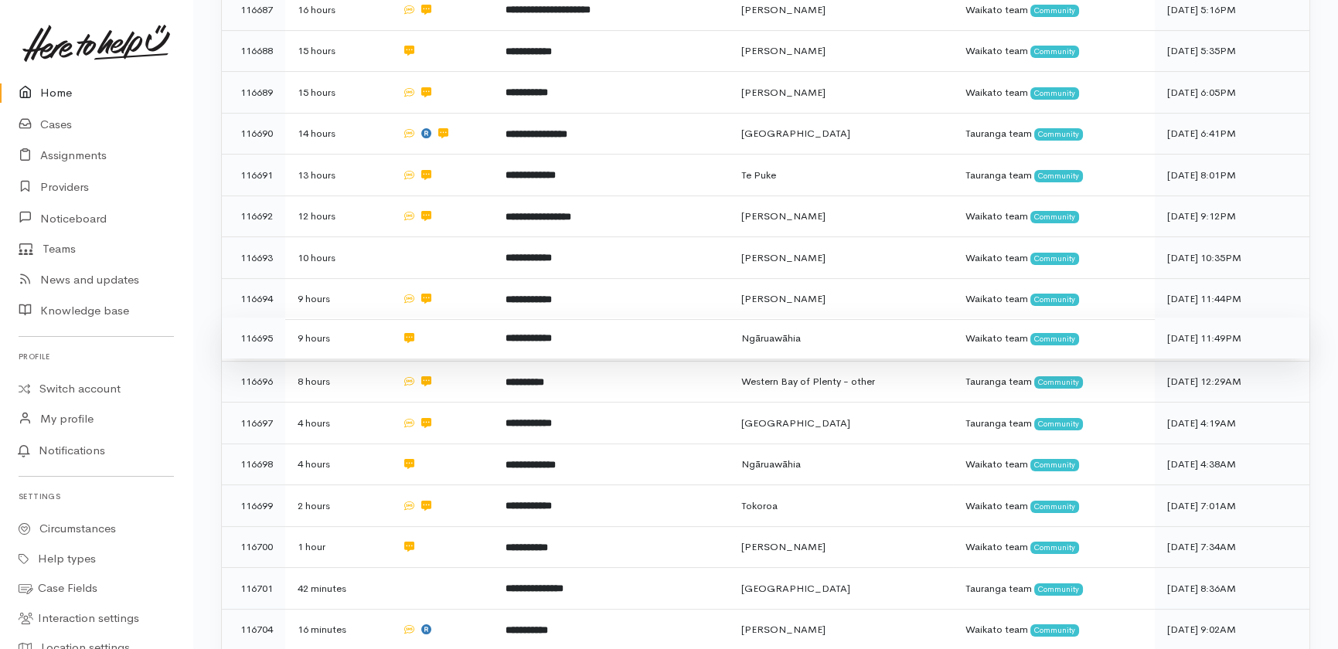
scroll to position [1131, 0]
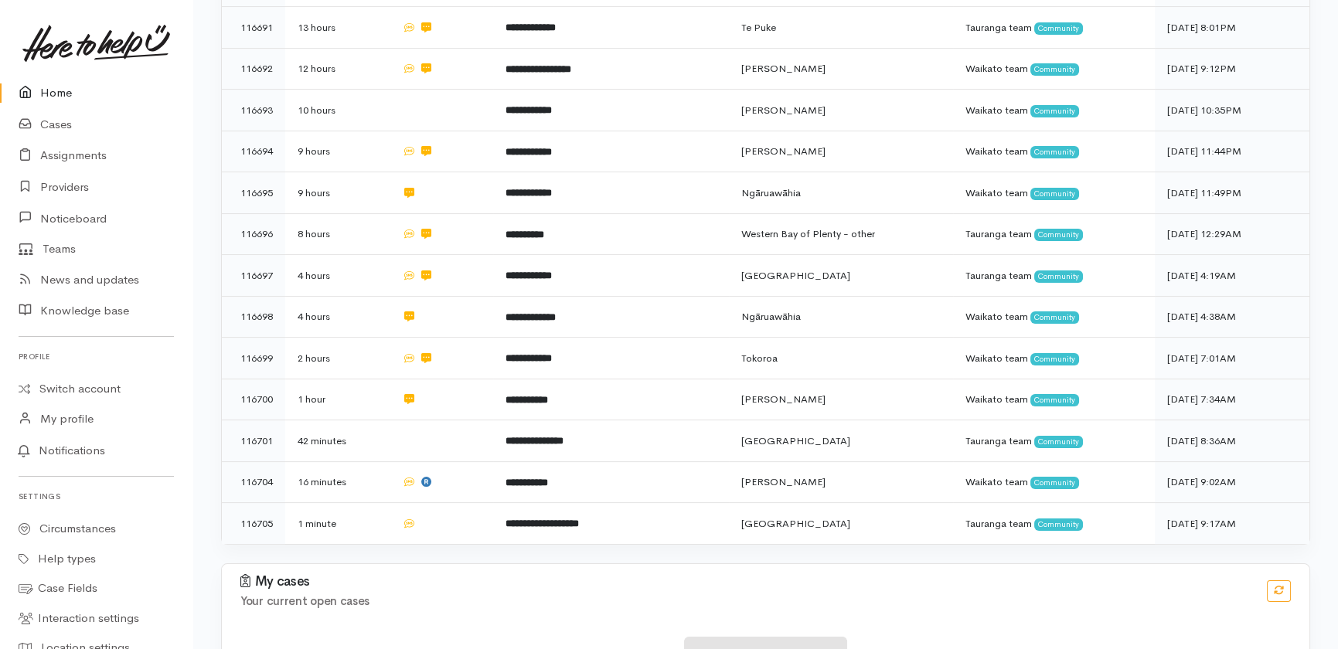
click at [57, 99] on link "Home" at bounding box center [96, 93] width 193 height 32
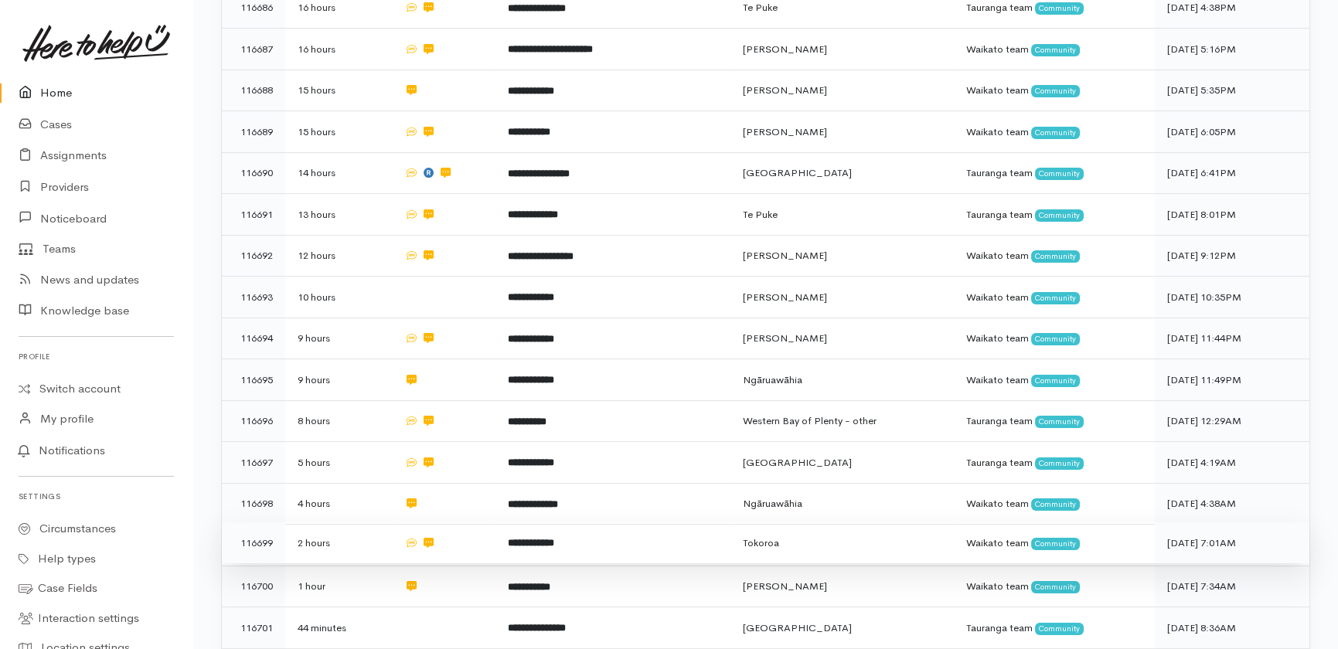
scroll to position [1171, 0]
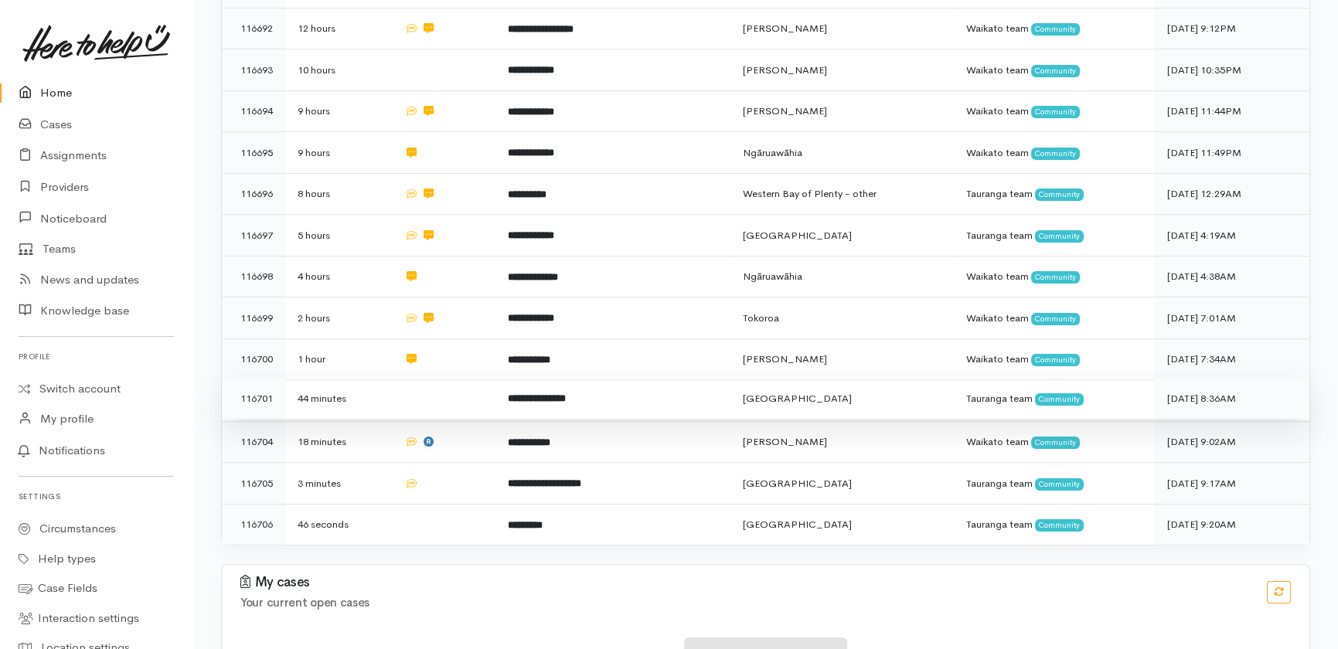
click at [382, 378] on td "44 minutes" at bounding box center [338, 399] width 107 height 42
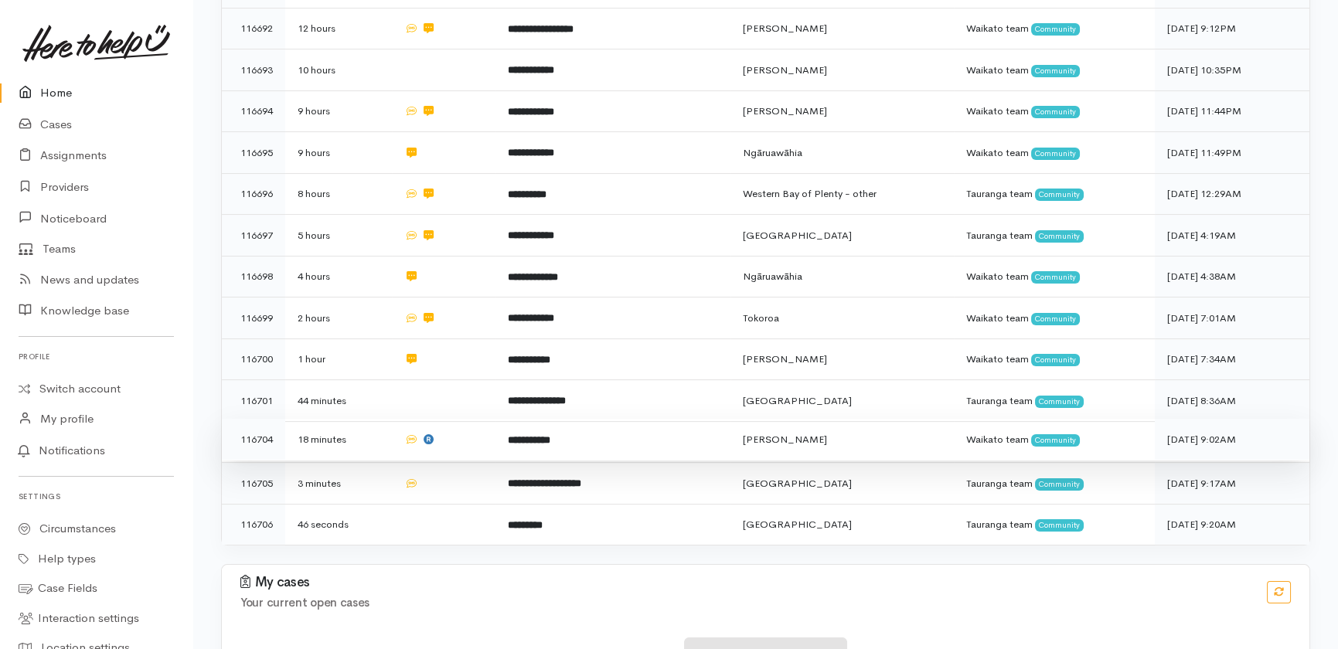
click at [375, 419] on td "18 minutes" at bounding box center [338, 440] width 107 height 42
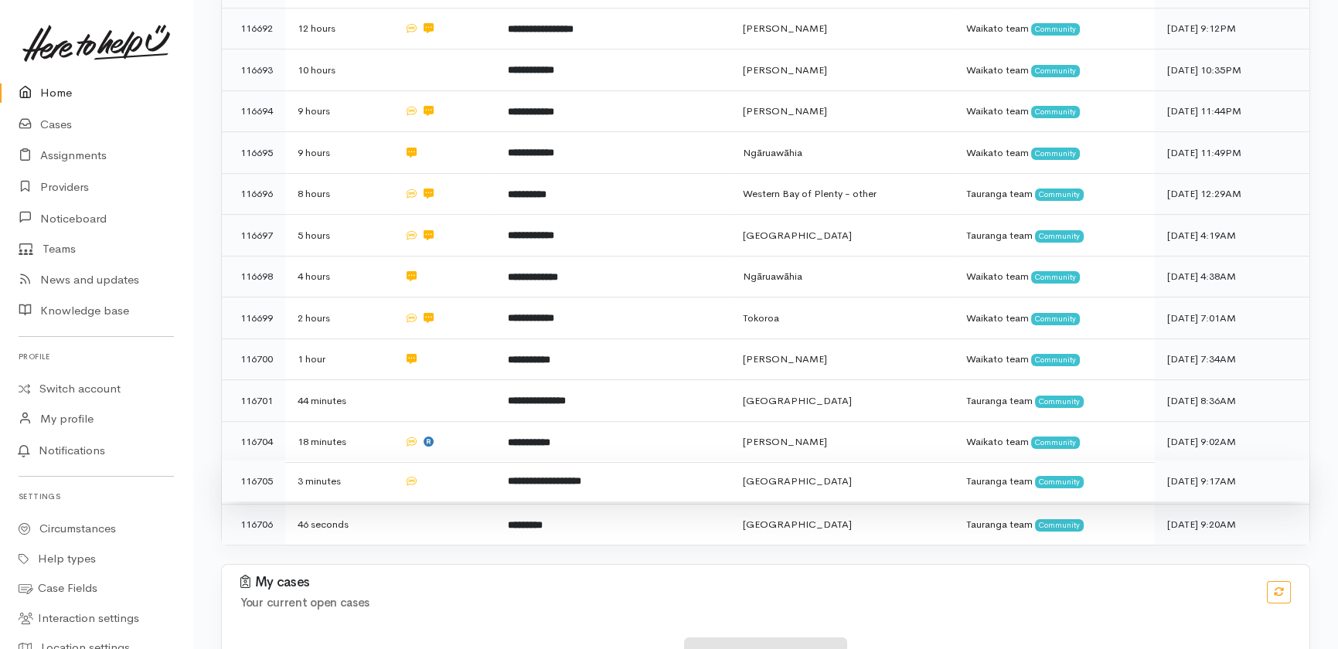
click at [377, 461] on td "3 minutes" at bounding box center [338, 482] width 107 height 42
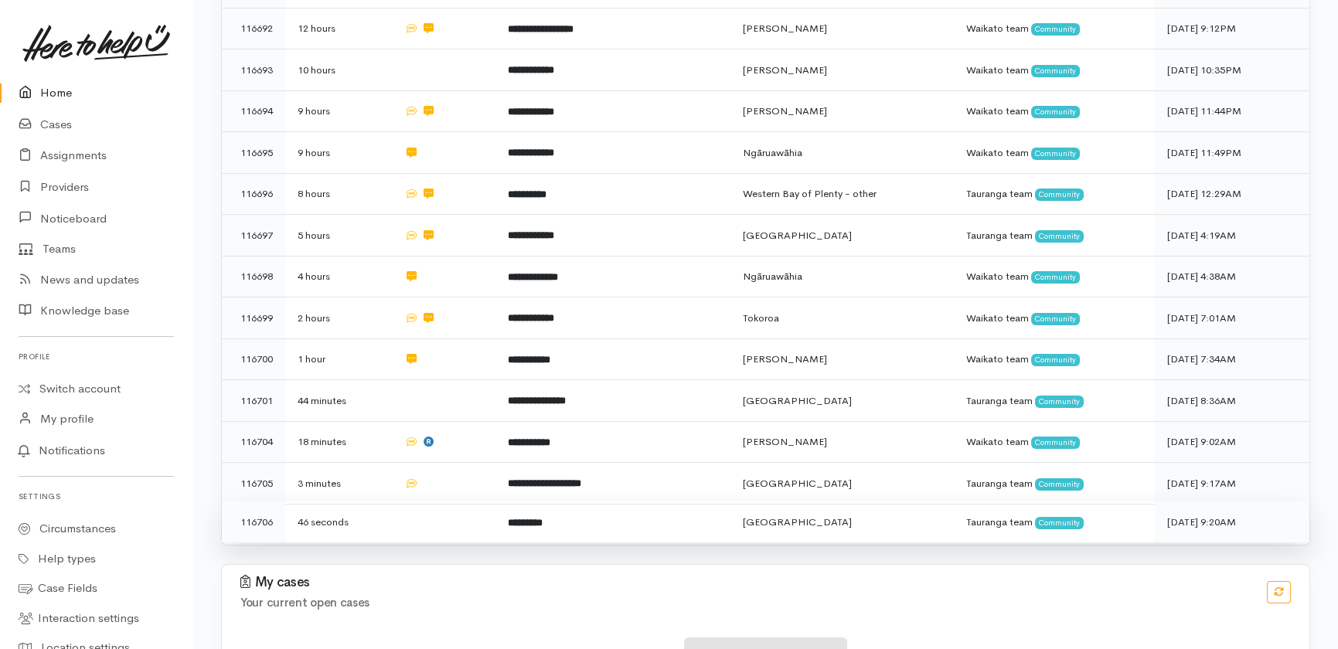
click at [402, 502] on td at bounding box center [444, 522] width 104 height 41
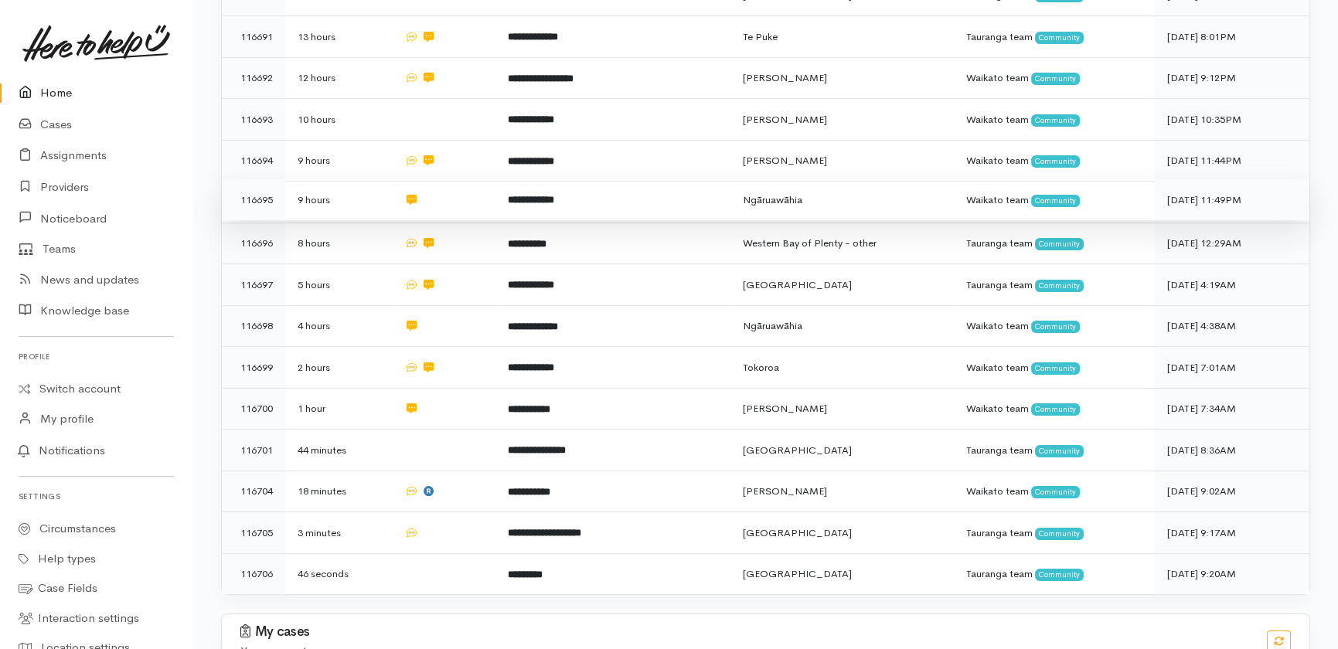
scroll to position [1101, 0]
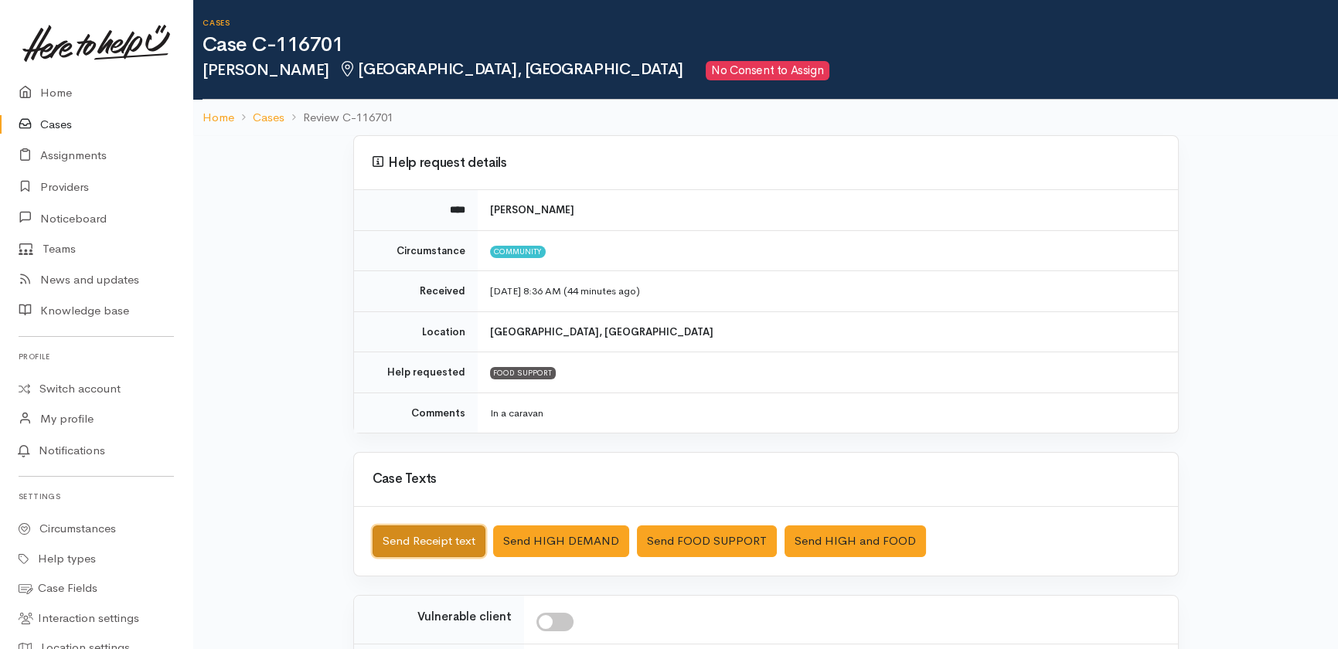
click at [432, 540] on button "Send Receipt text" at bounding box center [429, 542] width 113 height 32
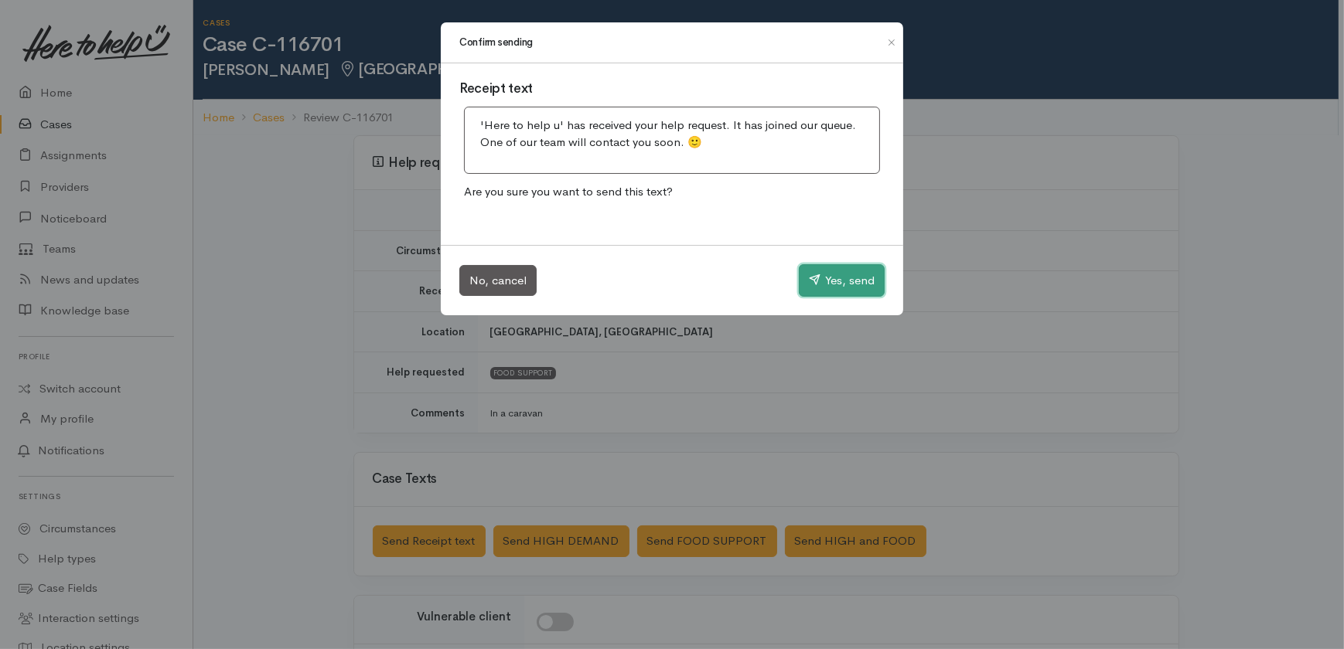
drag, startPoint x: 852, startPoint y: 285, endPoint x: 629, endPoint y: 176, distance: 248.6
click at [851, 285] on button "Yes, send" at bounding box center [842, 280] width 86 height 32
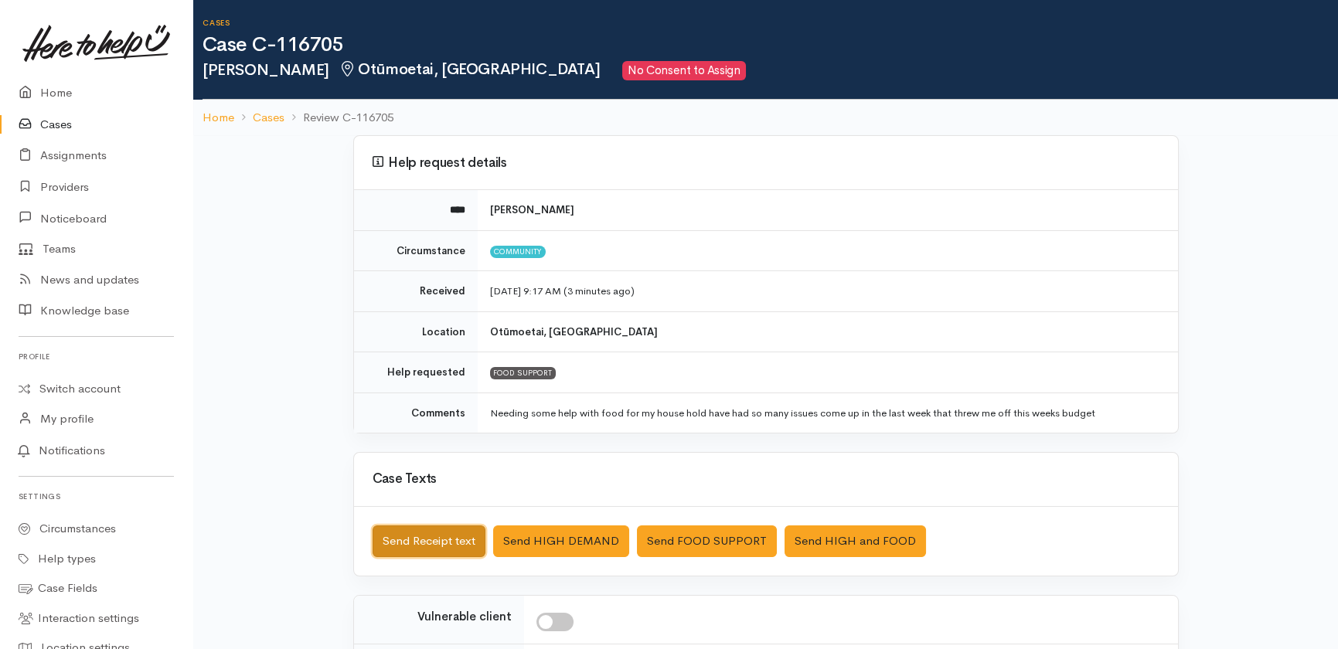
click at [426, 528] on button "Send Receipt text" at bounding box center [429, 542] width 113 height 32
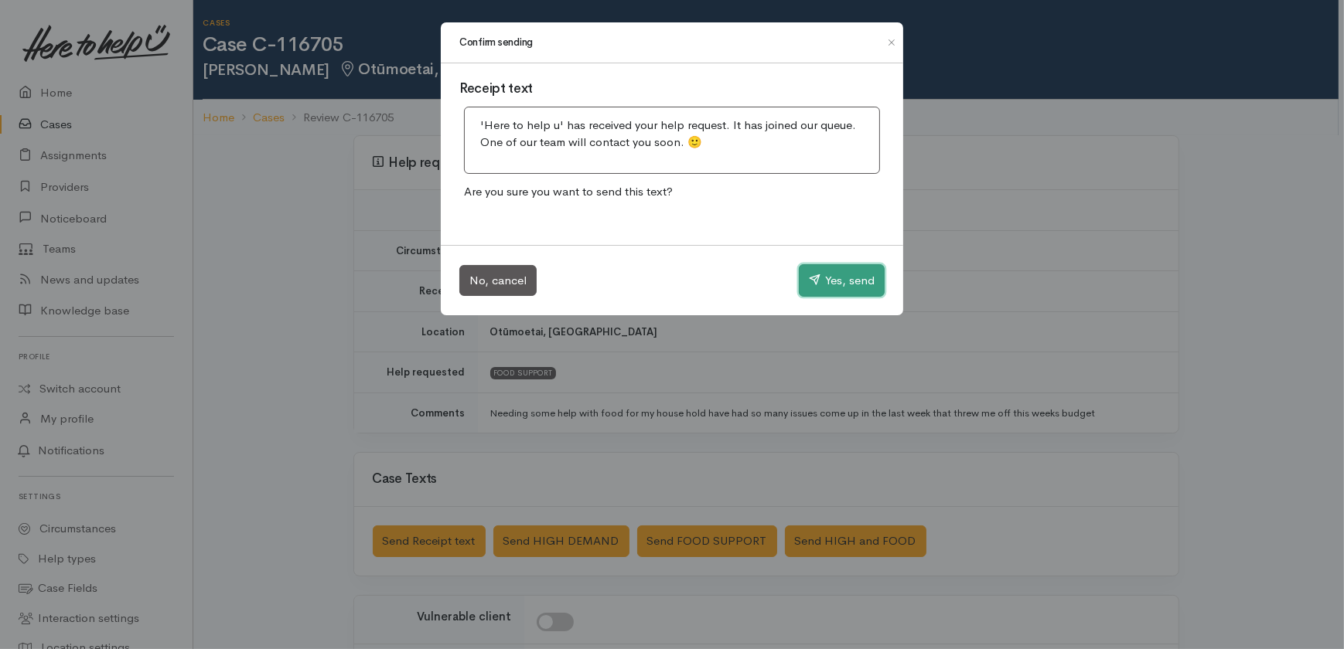
click at [844, 285] on button "Yes, send" at bounding box center [842, 280] width 86 height 32
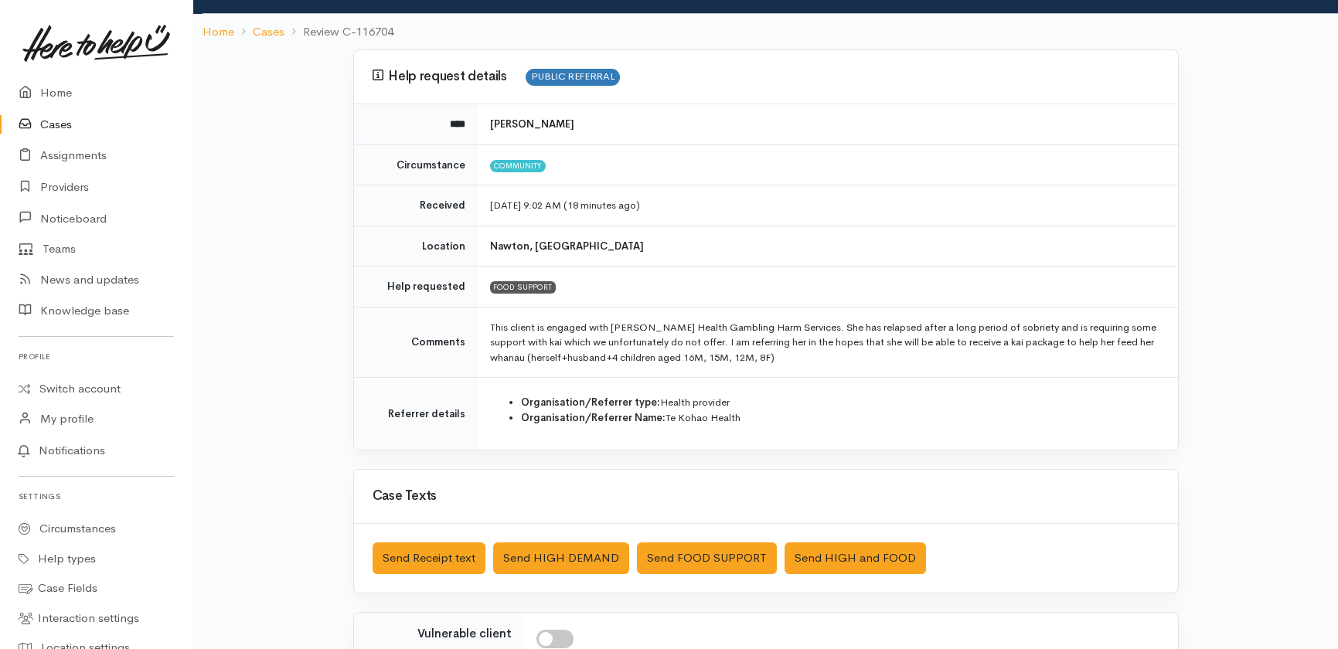
scroll to position [210, 0]
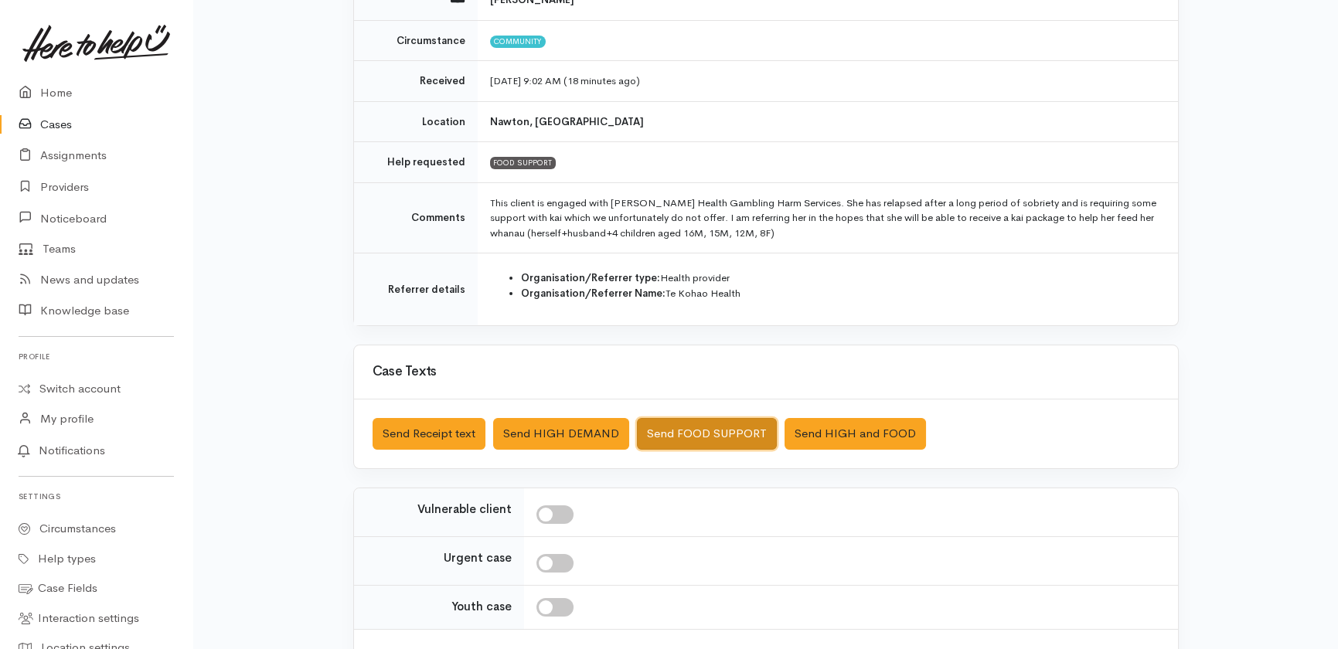
click at [722, 429] on button "Send FOOD SUPPORT" at bounding box center [707, 434] width 140 height 32
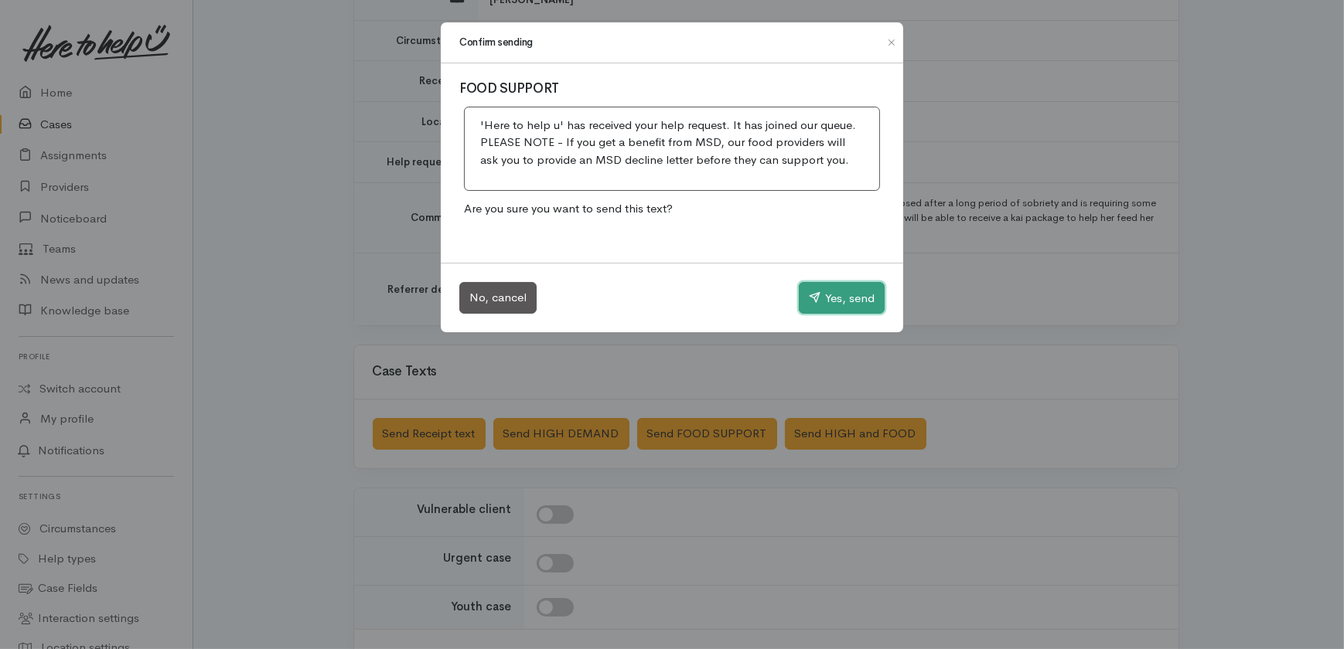
drag, startPoint x: 839, startPoint y: 302, endPoint x: 786, endPoint y: 301, distance: 52.6
click at [839, 301] on button "Yes, send" at bounding box center [842, 298] width 86 height 32
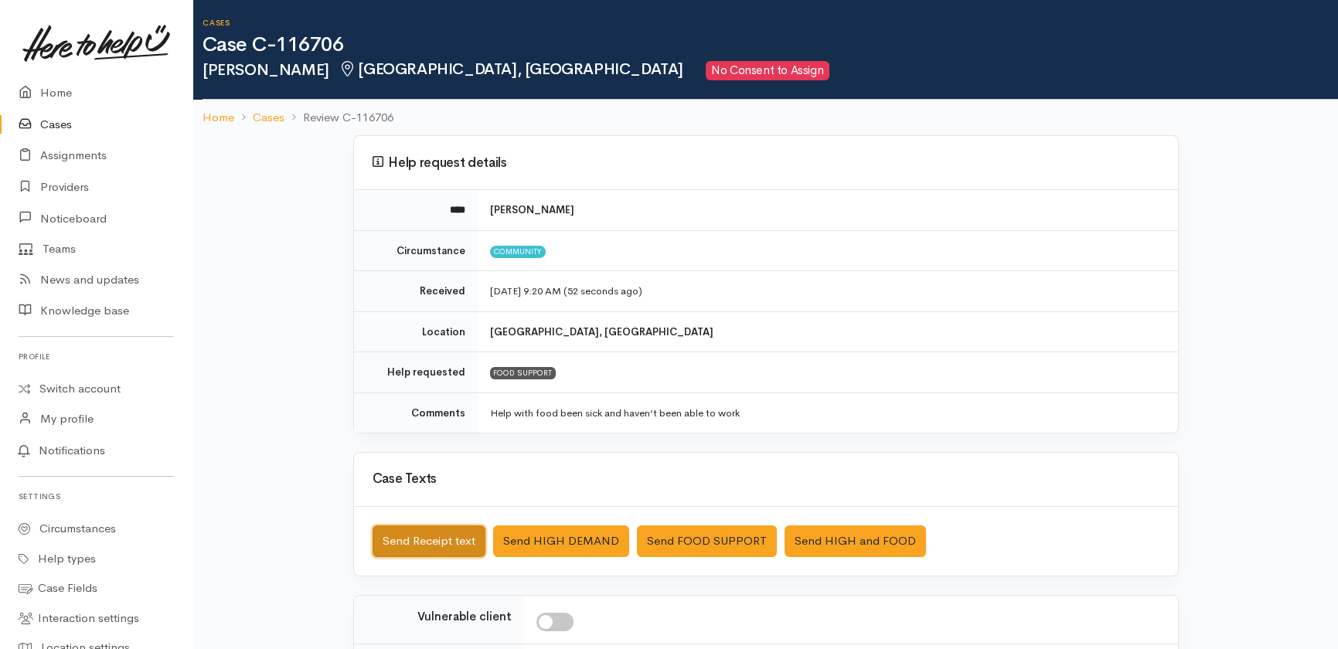
click at [429, 530] on button "Send Receipt text" at bounding box center [429, 542] width 113 height 32
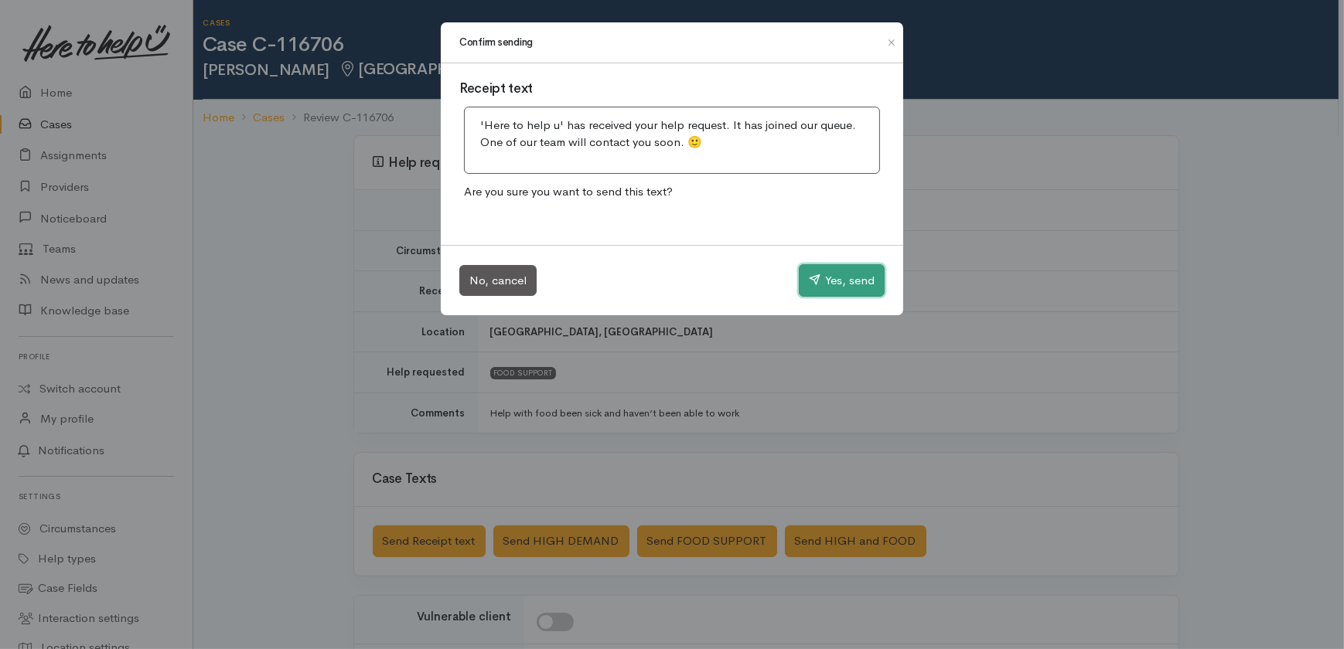
click at [835, 282] on button "Yes, send" at bounding box center [842, 280] width 86 height 32
